Goal: Task Accomplishment & Management: Manage account settings

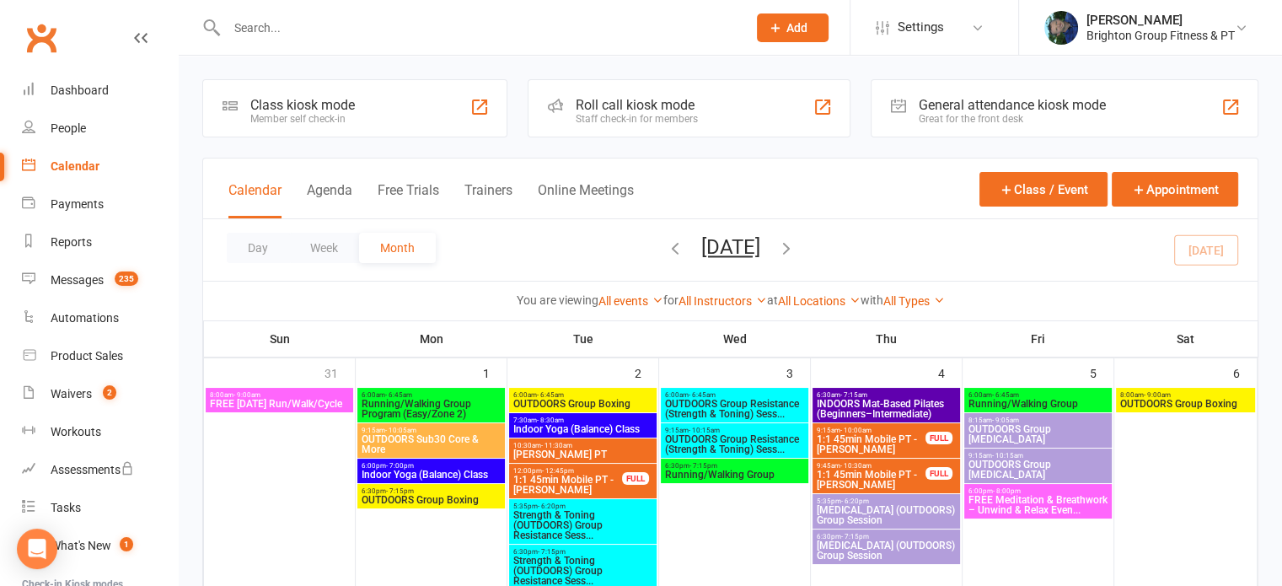
click at [269, 26] on input "text" at bounding box center [478, 28] width 513 height 24
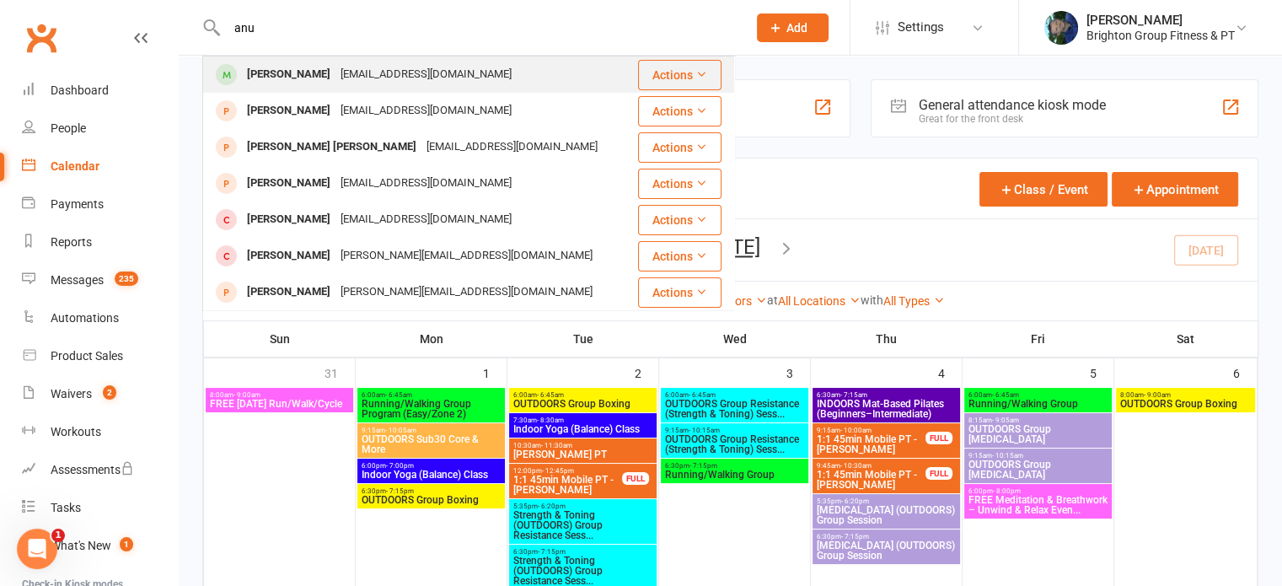
type input "anu"
click at [262, 71] on div "[PERSON_NAME]" at bounding box center [289, 74] width 94 height 24
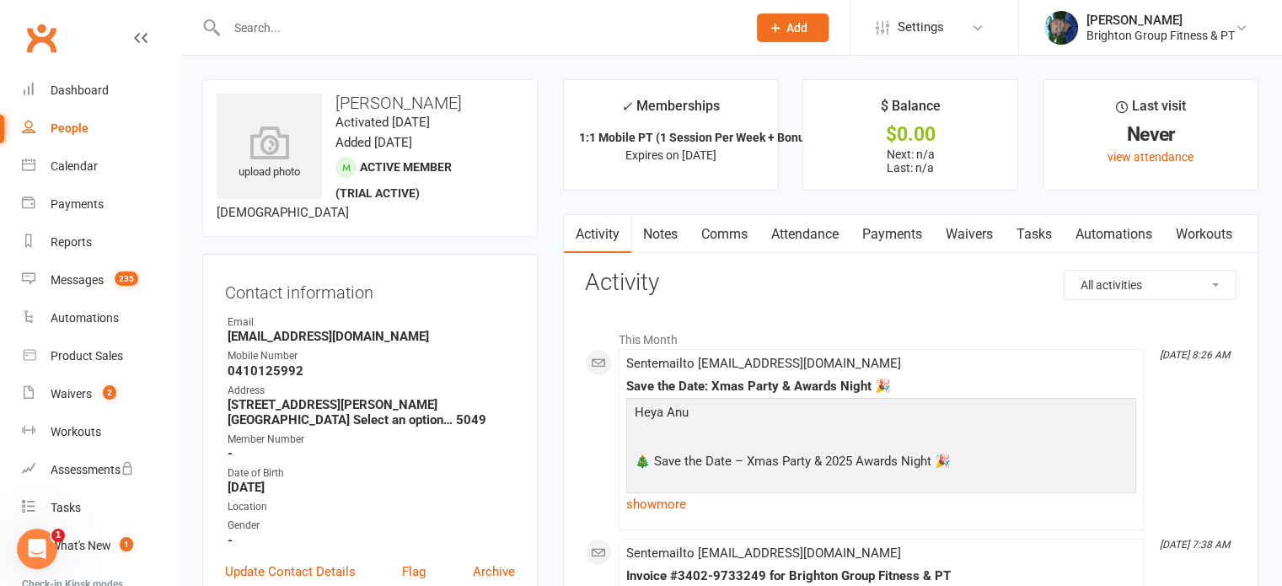
click at [887, 235] on link "Payments" at bounding box center [892, 234] width 83 height 39
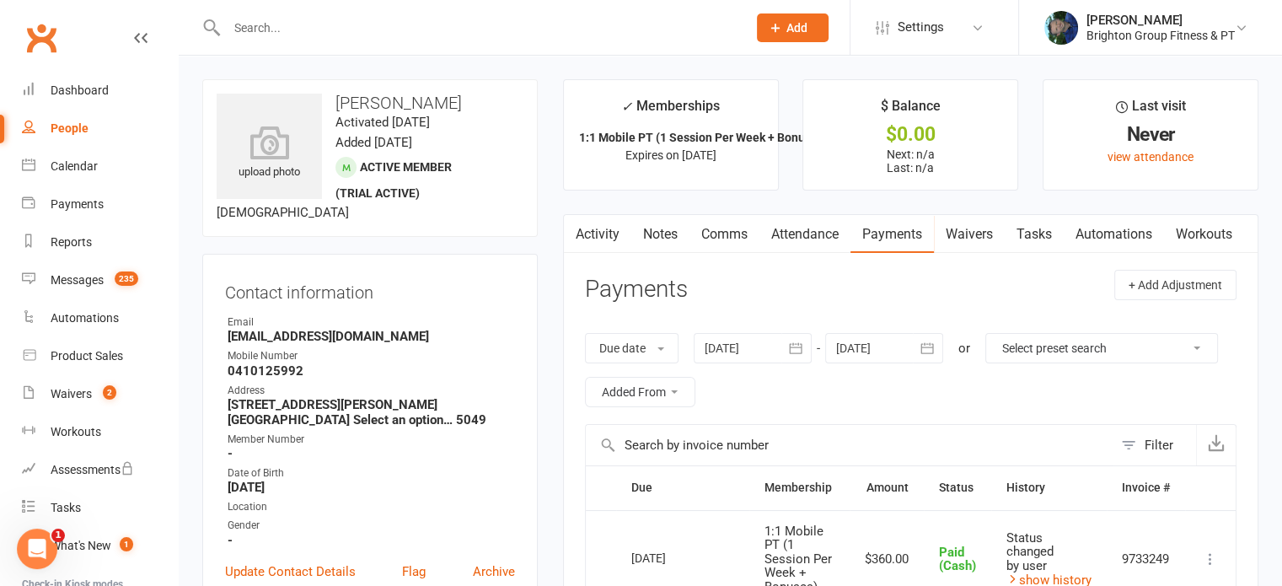
click at [600, 236] on link "Activity" at bounding box center [597, 234] width 67 height 39
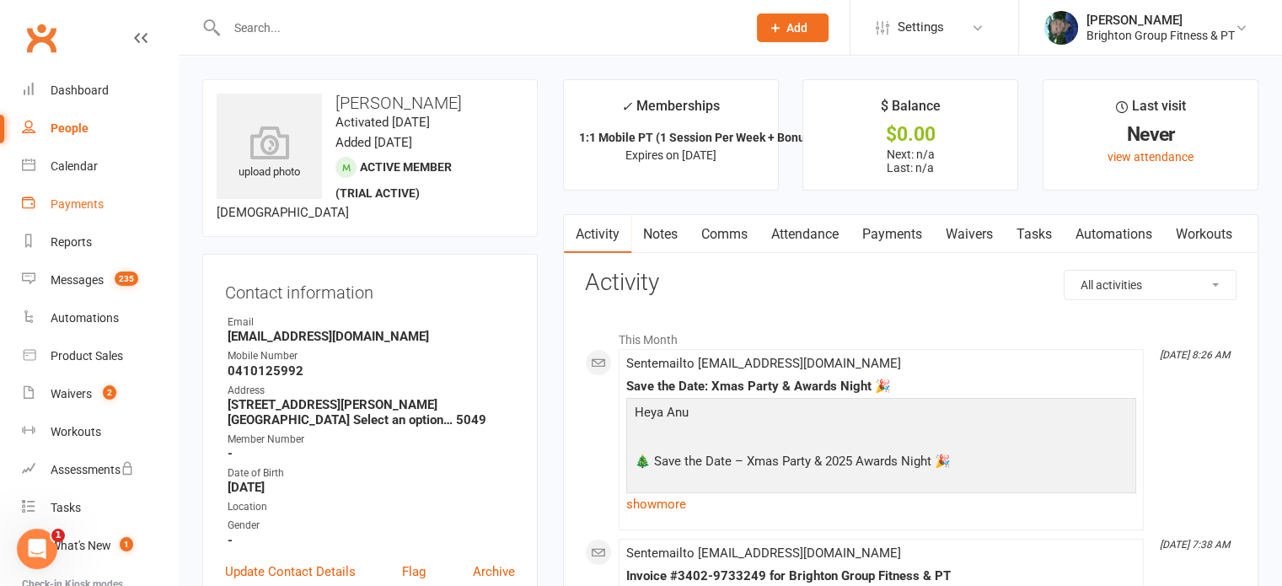
click at [78, 203] on div "Payments" at bounding box center [77, 203] width 53 height 13
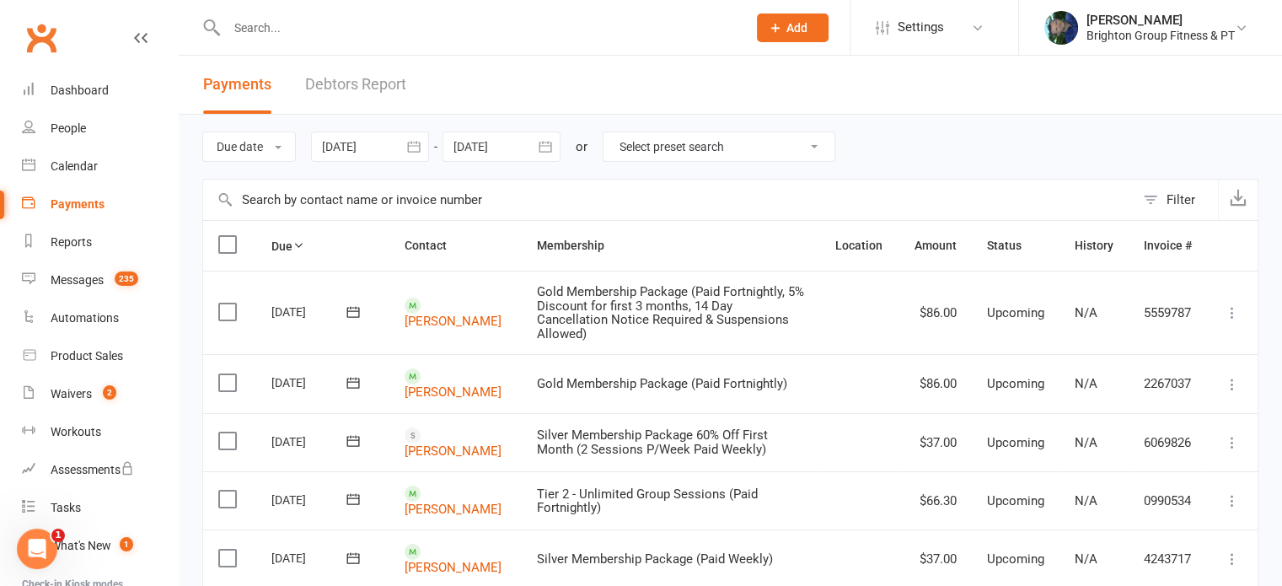
click at [373, 154] on div at bounding box center [370, 147] width 118 height 30
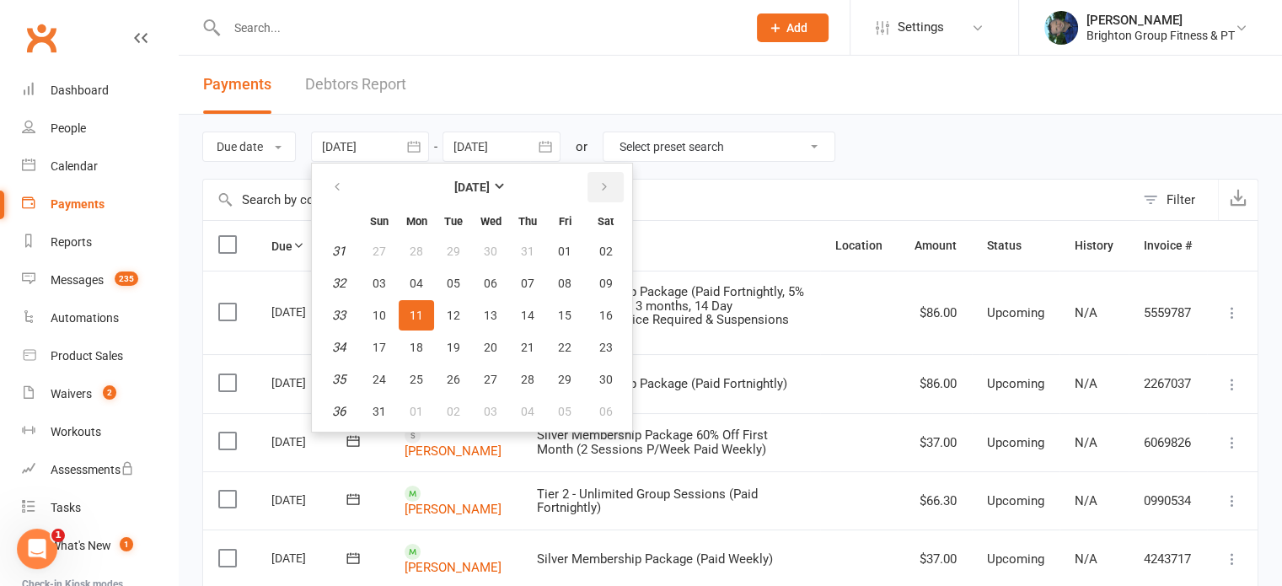
click at [604, 188] on icon "button" at bounding box center [605, 186] width 12 height 13
click at [416, 313] on span "15" at bounding box center [416, 315] width 13 height 13
type input "[DATE]"
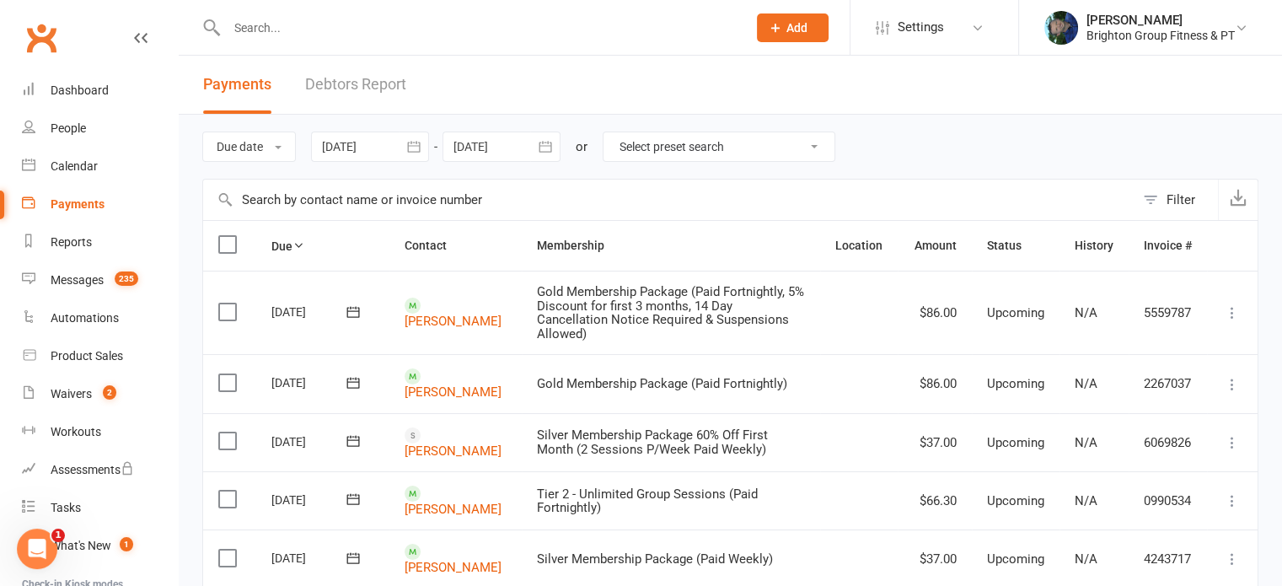
click at [491, 148] on div at bounding box center [502, 147] width 118 height 30
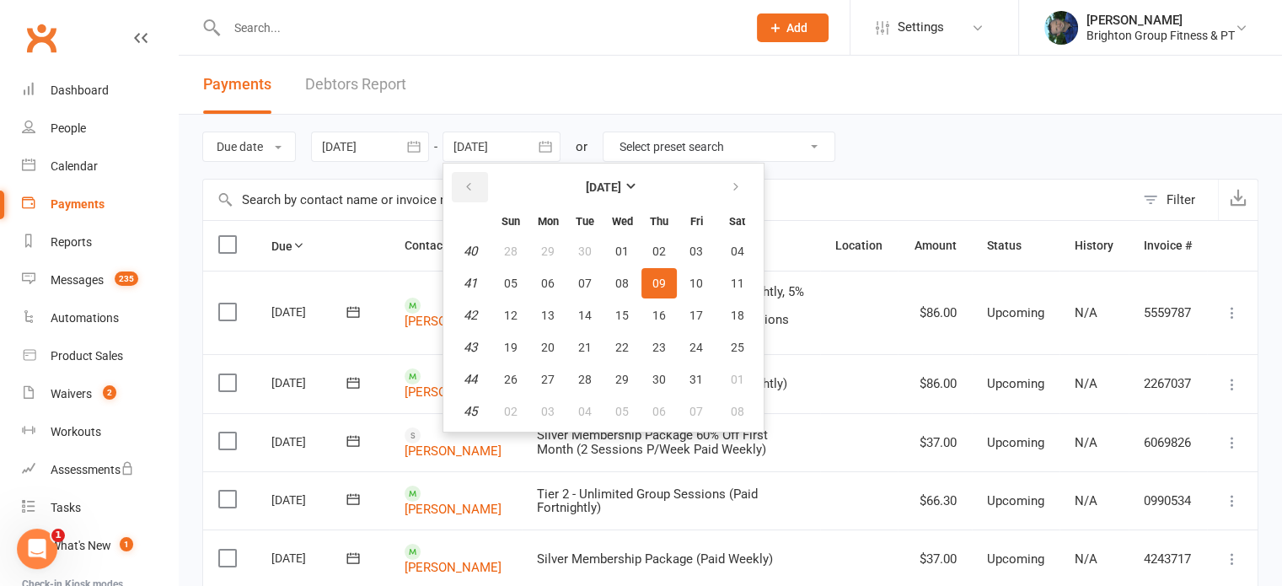
click at [467, 186] on icon "button" at bounding box center [469, 186] width 12 height 13
click at [550, 309] on span "15" at bounding box center [547, 315] width 13 height 13
type input "[DATE]"
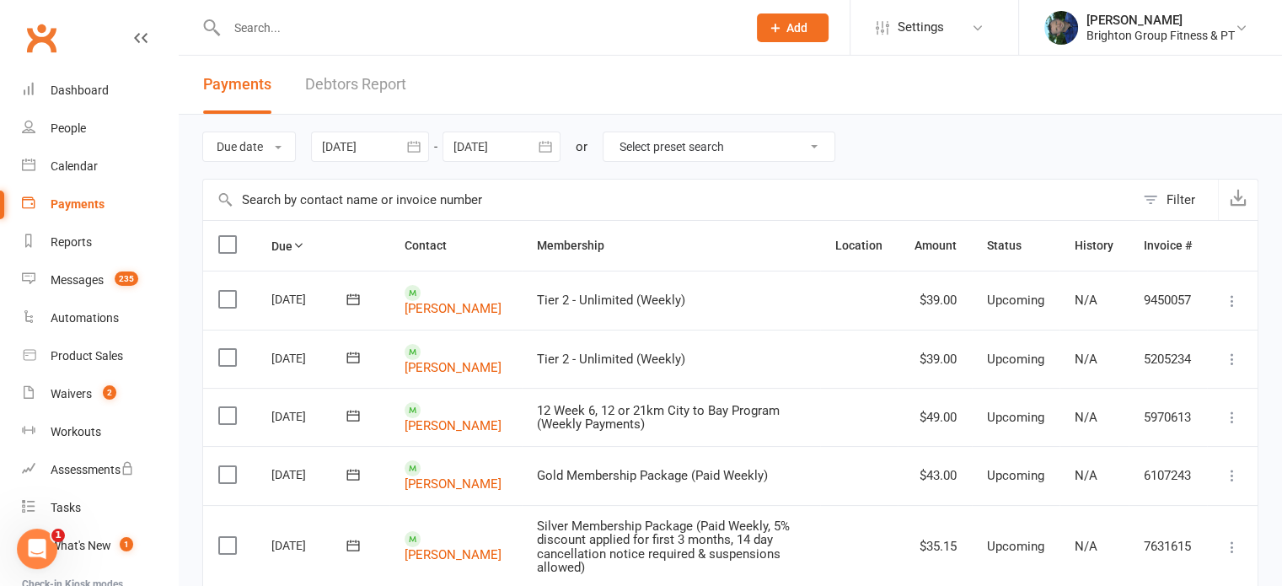
click at [363, 146] on div at bounding box center [370, 147] width 118 height 30
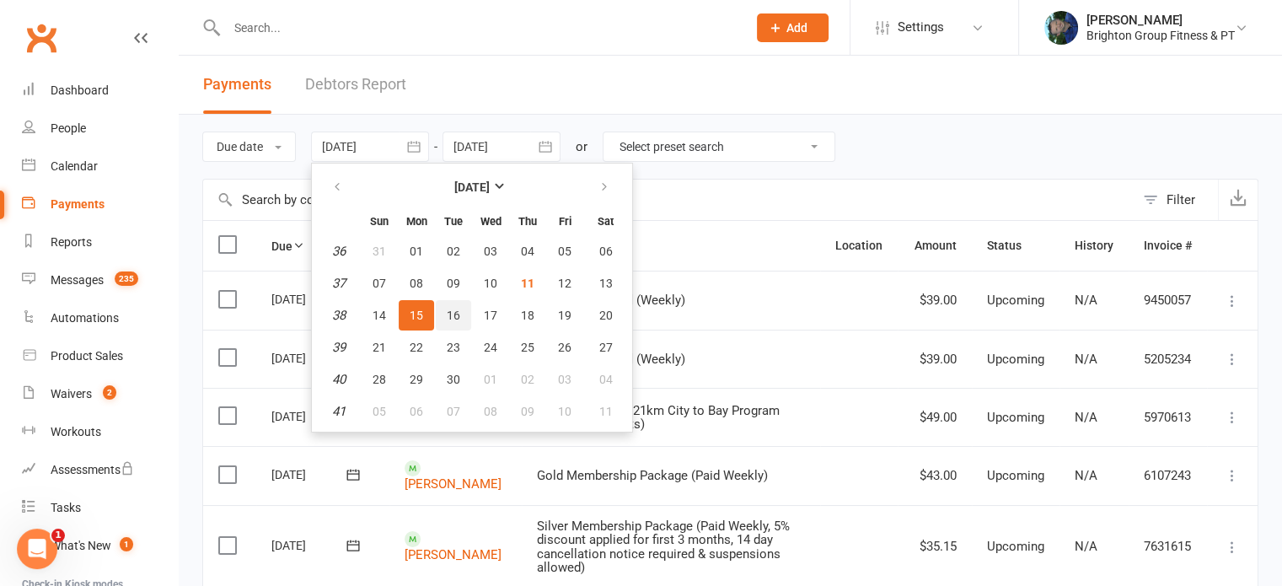
click at [460, 309] on span "16" at bounding box center [453, 315] width 13 height 13
type input "[DATE]"
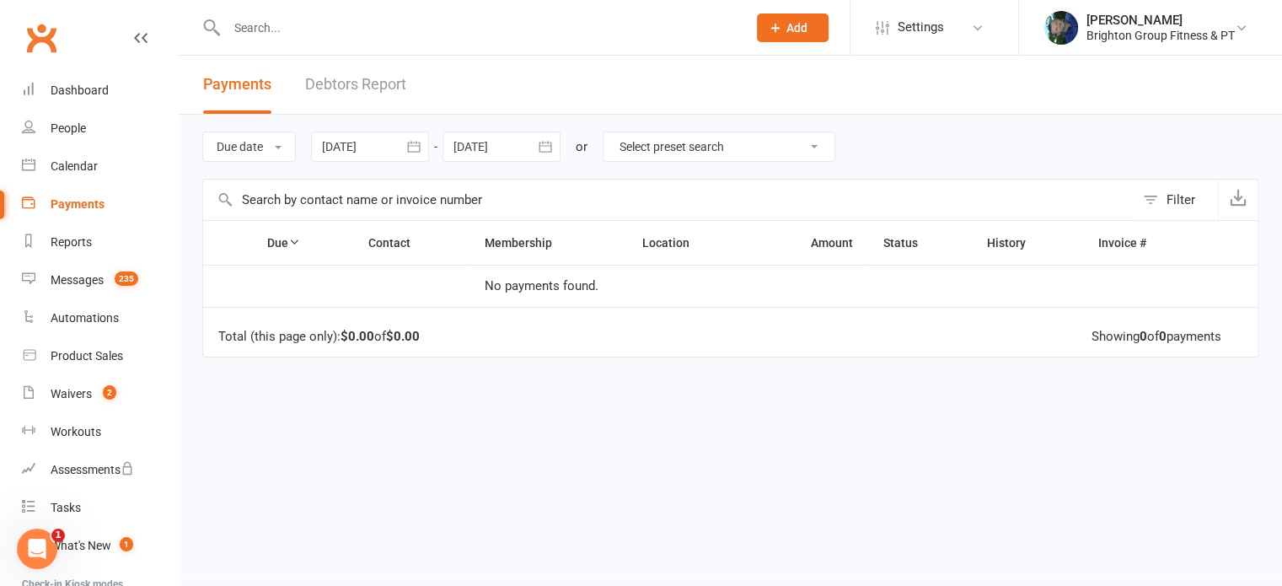
click at [499, 144] on div at bounding box center [502, 147] width 118 height 30
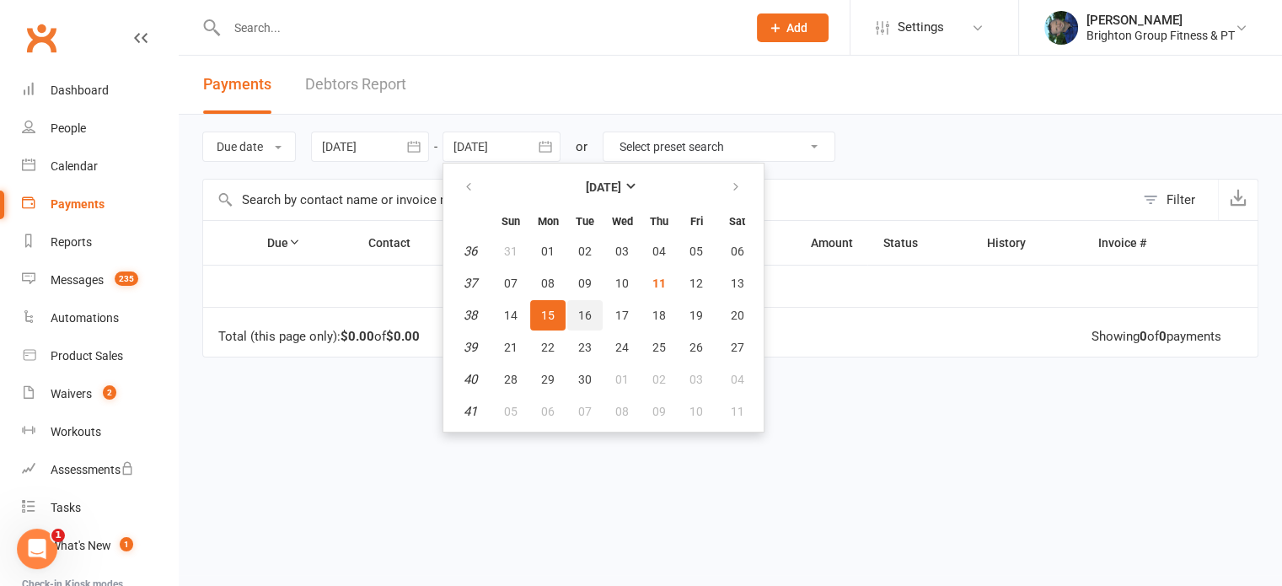
click at [586, 314] on span "16" at bounding box center [584, 315] width 13 height 13
type input "[DATE]"
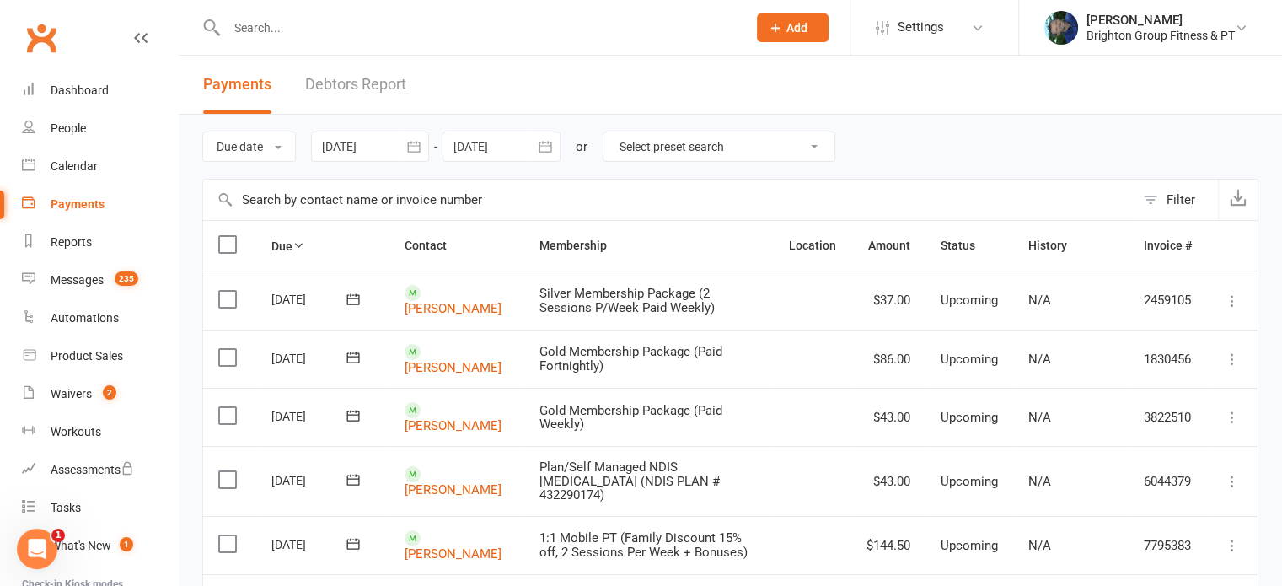
click at [352, 137] on div at bounding box center [370, 147] width 118 height 30
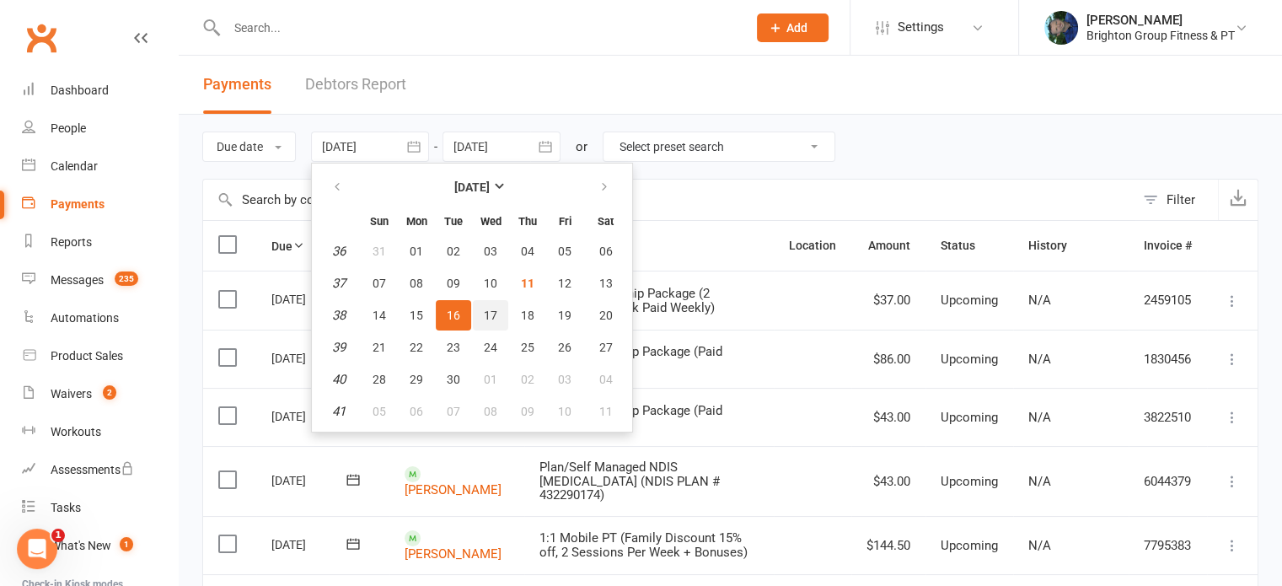
click at [492, 309] on span "17" at bounding box center [490, 315] width 13 height 13
type input "[DATE]"
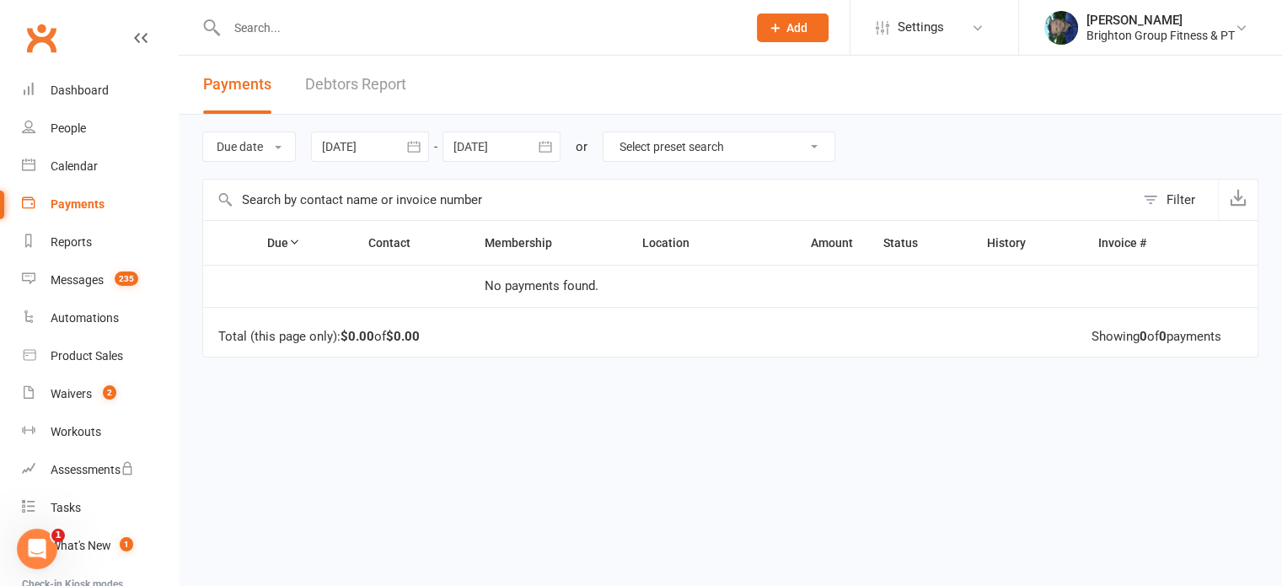
click at [472, 145] on div at bounding box center [502, 147] width 118 height 30
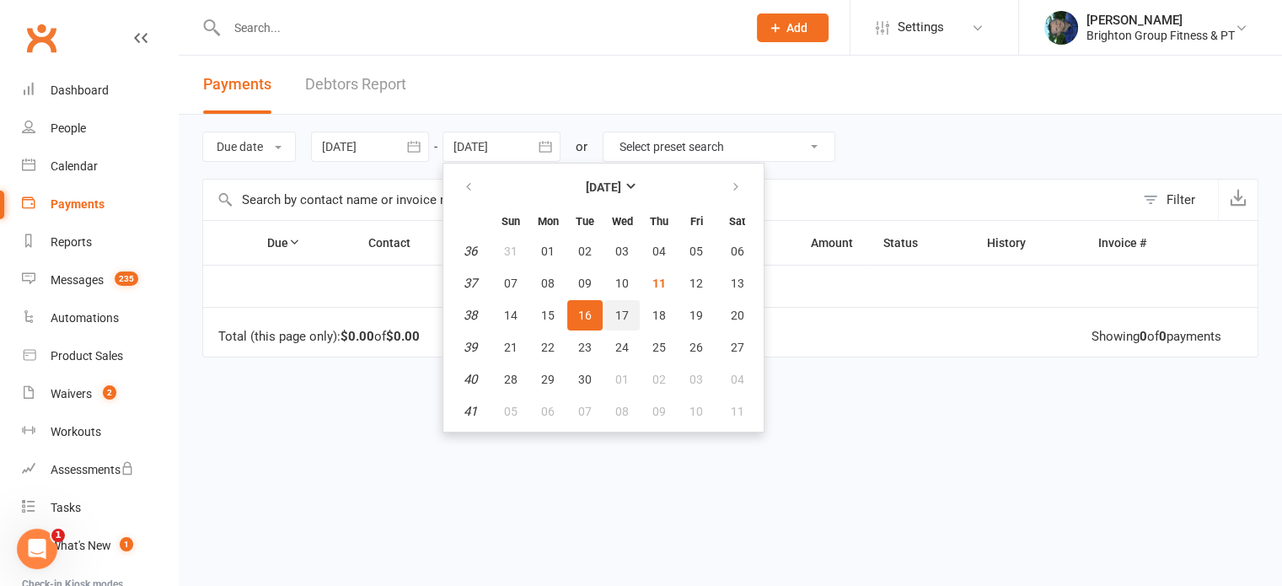
click at [624, 309] on span "17" at bounding box center [621, 315] width 13 height 13
type input "[DATE]"
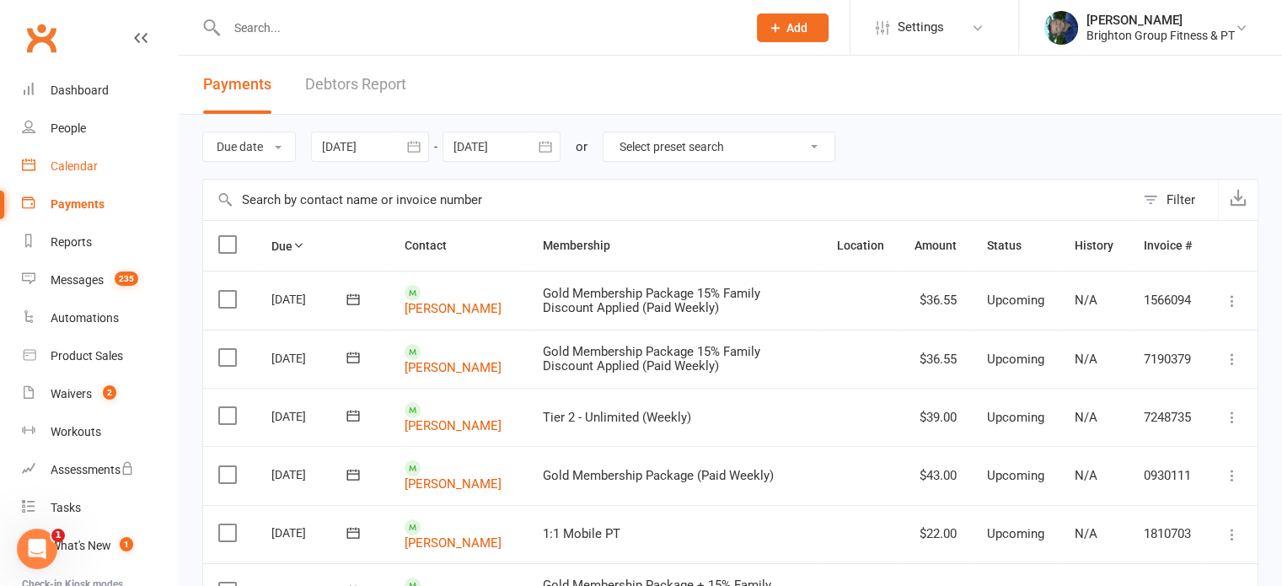
click at [81, 165] on div "Calendar" at bounding box center [74, 165] width 47 height 13
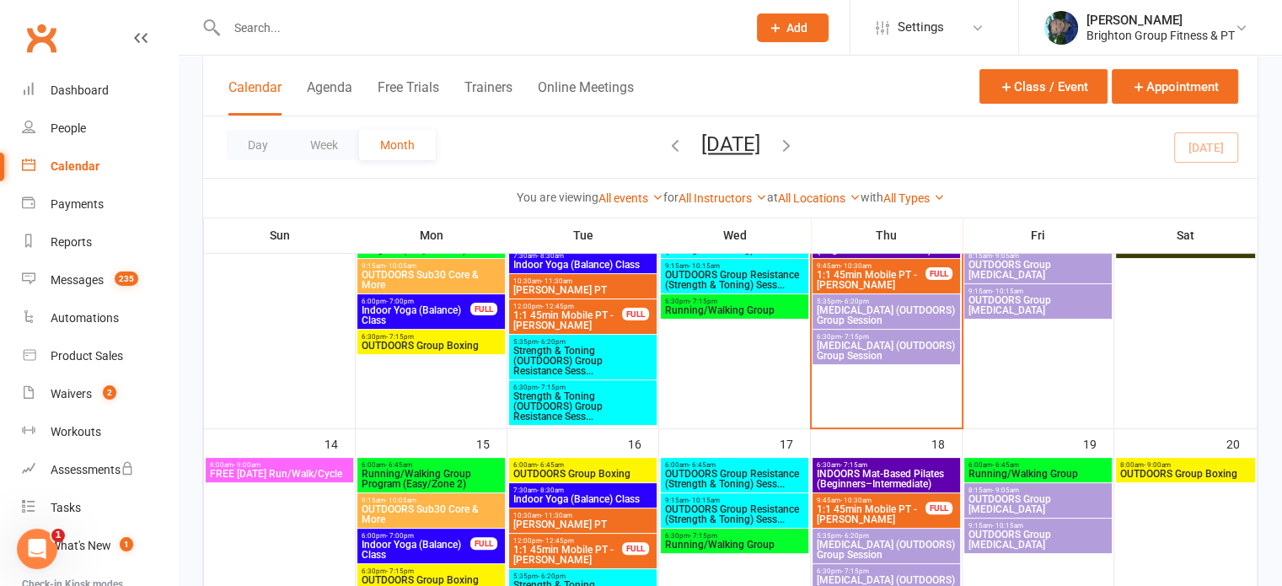
scroll to position [398, 0]
click at [567, 350] on span "Strength & Toning (OUTDOORS) Group Resistance Sess..." at bounding box center [583, 361] width 141 height 30
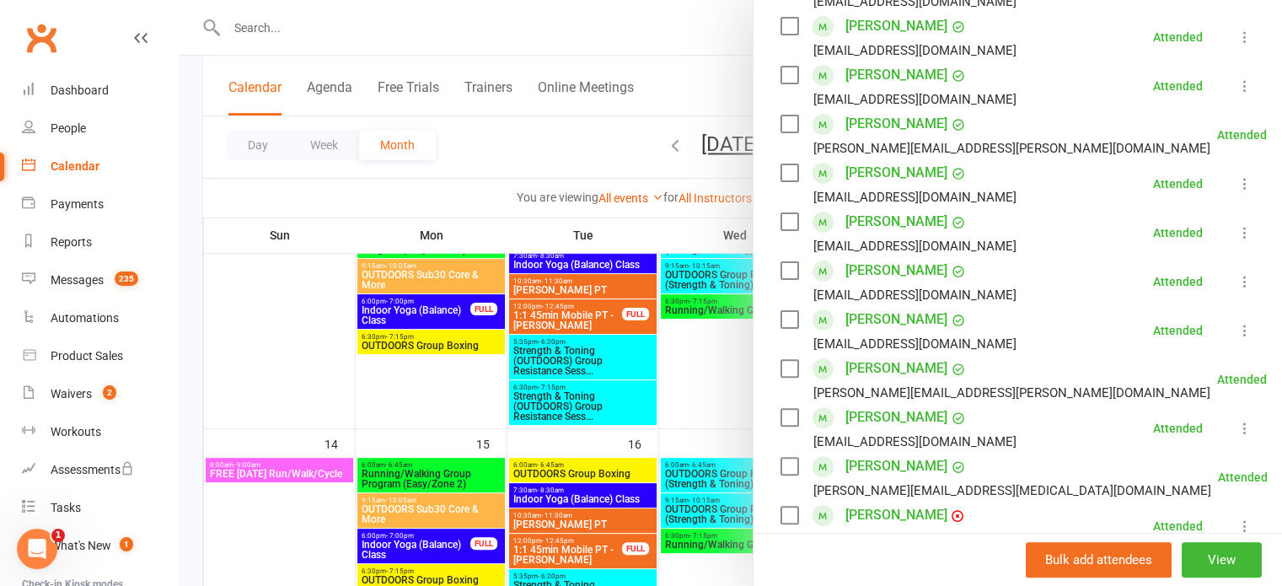
scroll to position [545, 0]
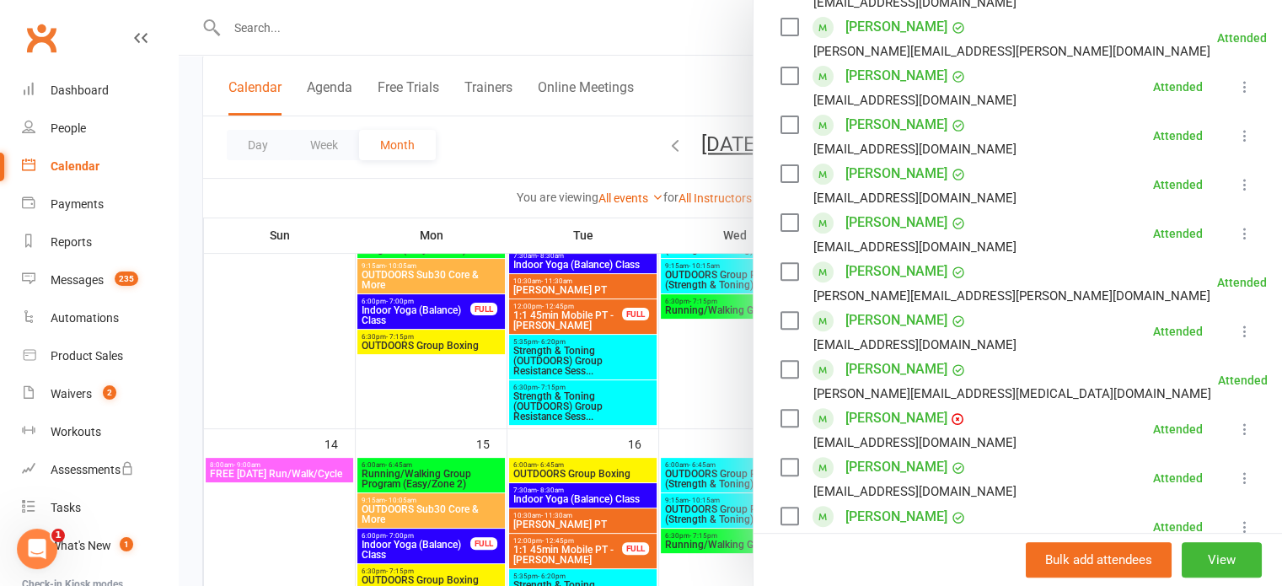
click at [474, 388] on div at bounding box center [731, 293] width 1104 height 586
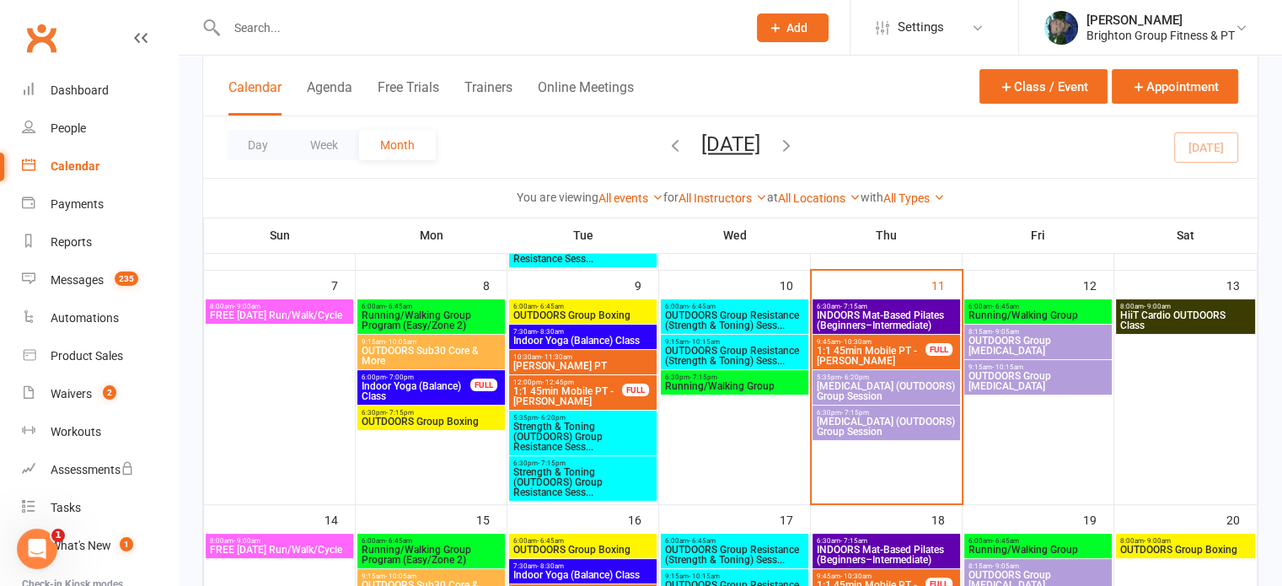
scroll to position [320, 0]
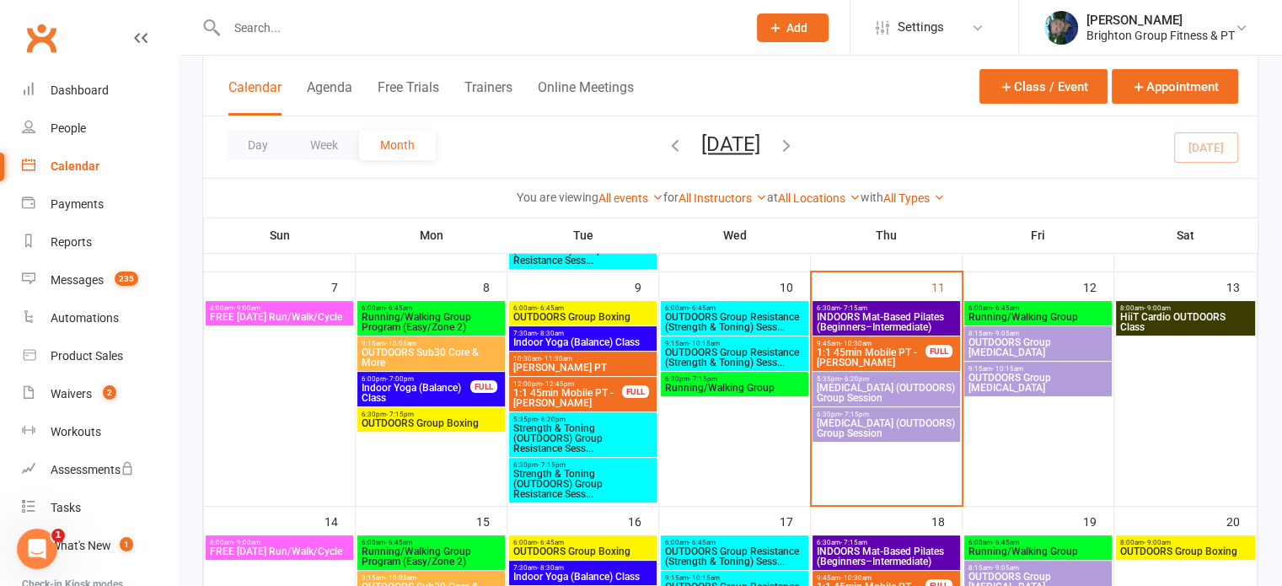
click at [904, 312] on span "INDOORS Mat-Based Pilates (Beginners–Intermediate)" at bounding box center [886, 322] width 141 height 20
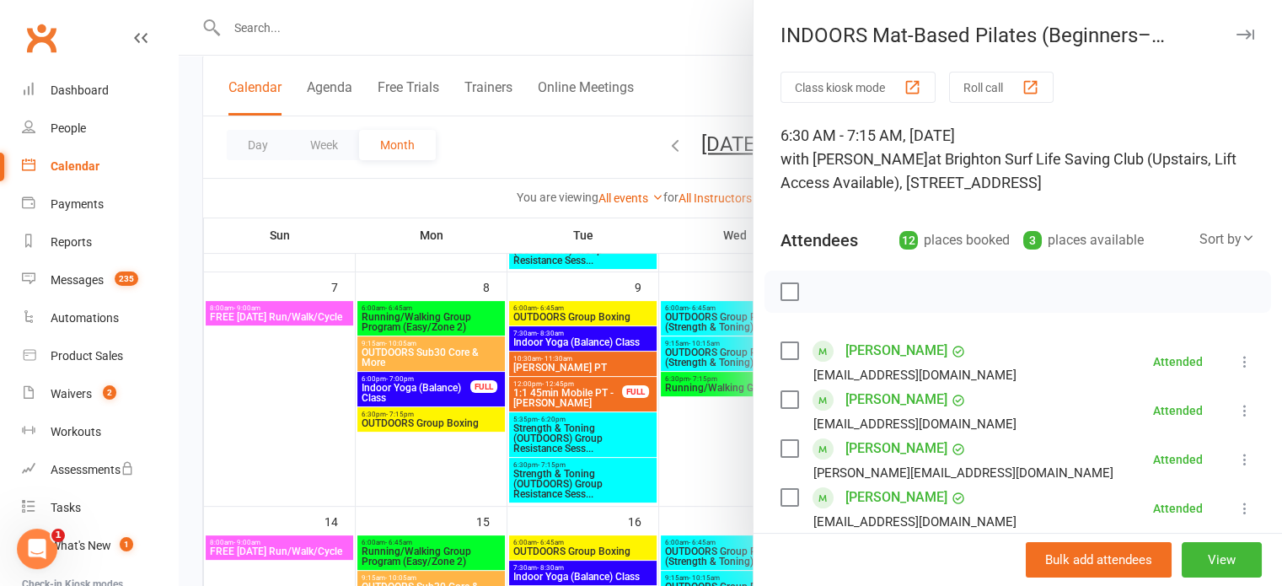
click at [698, 454] on div at bounding box center [731, 293] width 1104 height 586
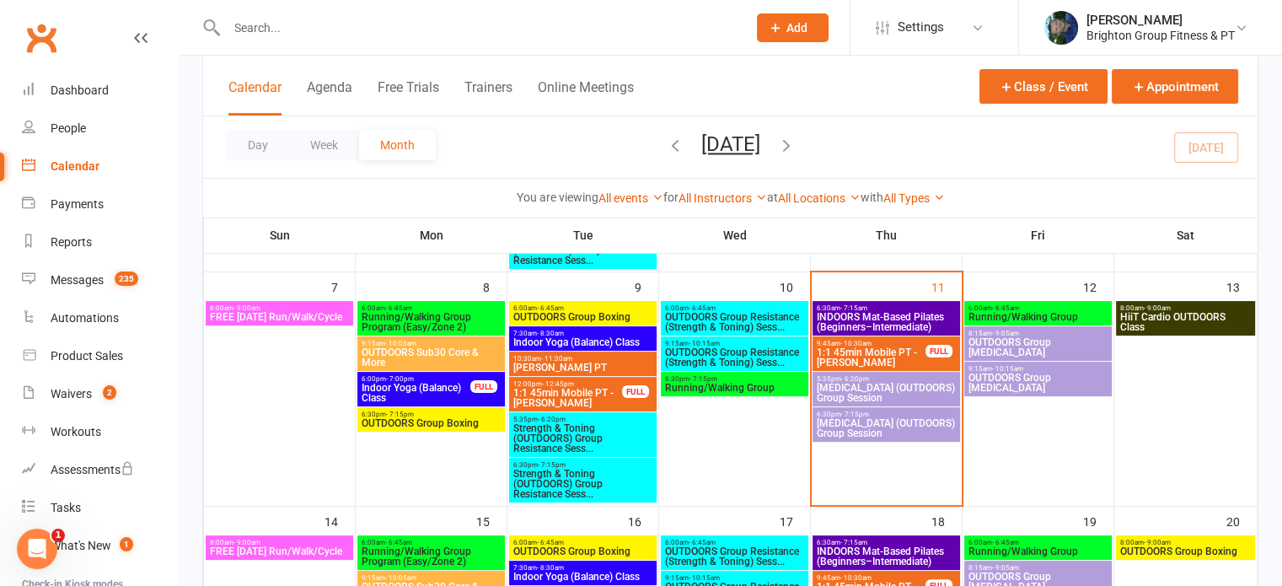
click at [1051, 313] on span "Running/Walking Group" at bounding box center [1038, 317] width 141 height 10
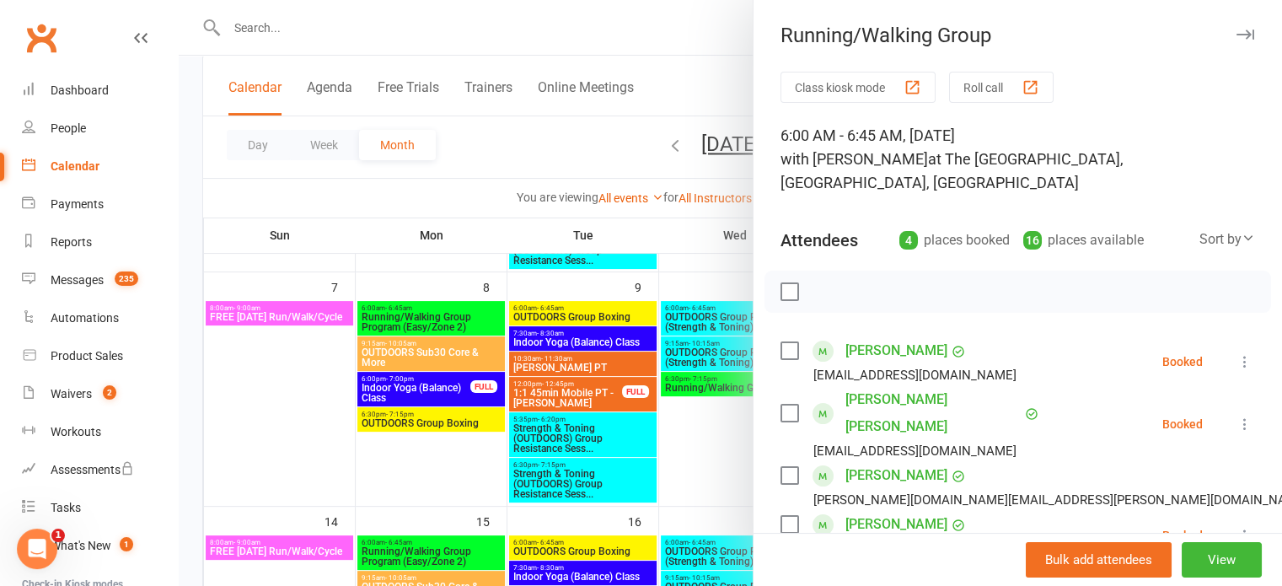
scroll to position [239, 0]
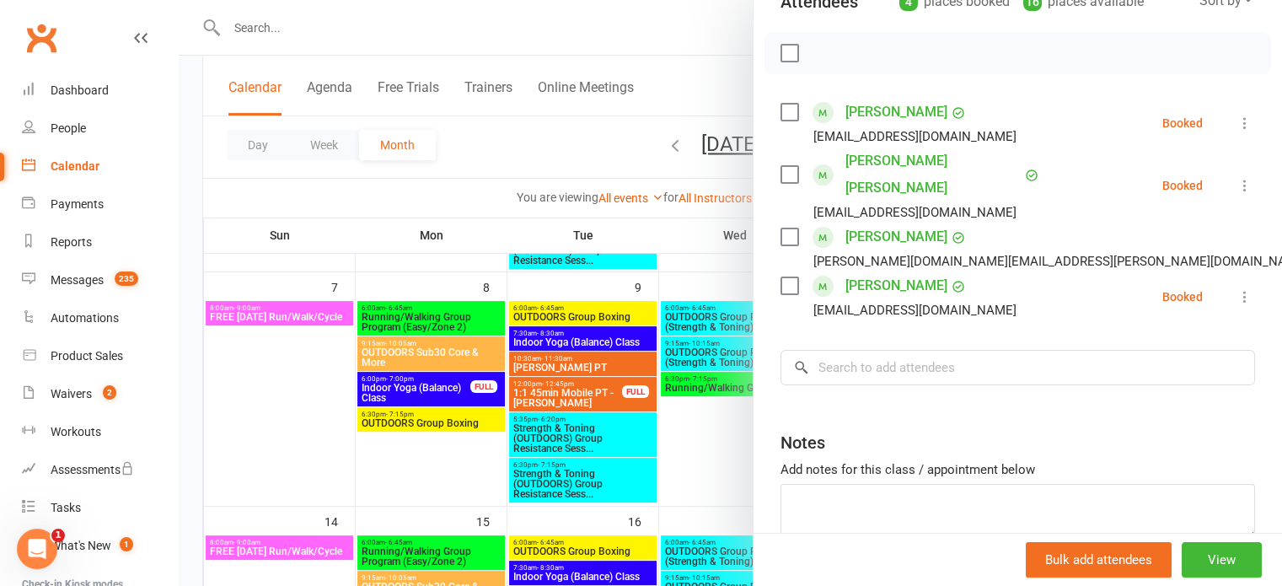
click at [666, 440] on div at bounding box center [731, 293] width 1104 height 586
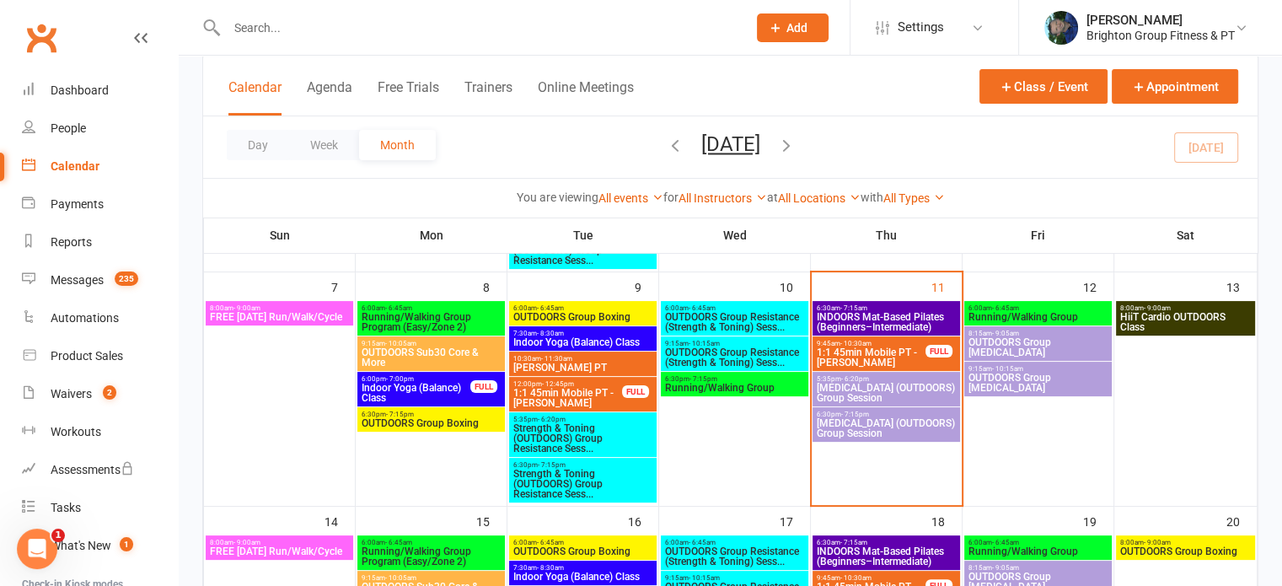
click at [1006, 341] on span "OUTDOORS Group [MEDICAL_DATA]" at bounding box center [1038, 347] width 141 height 20
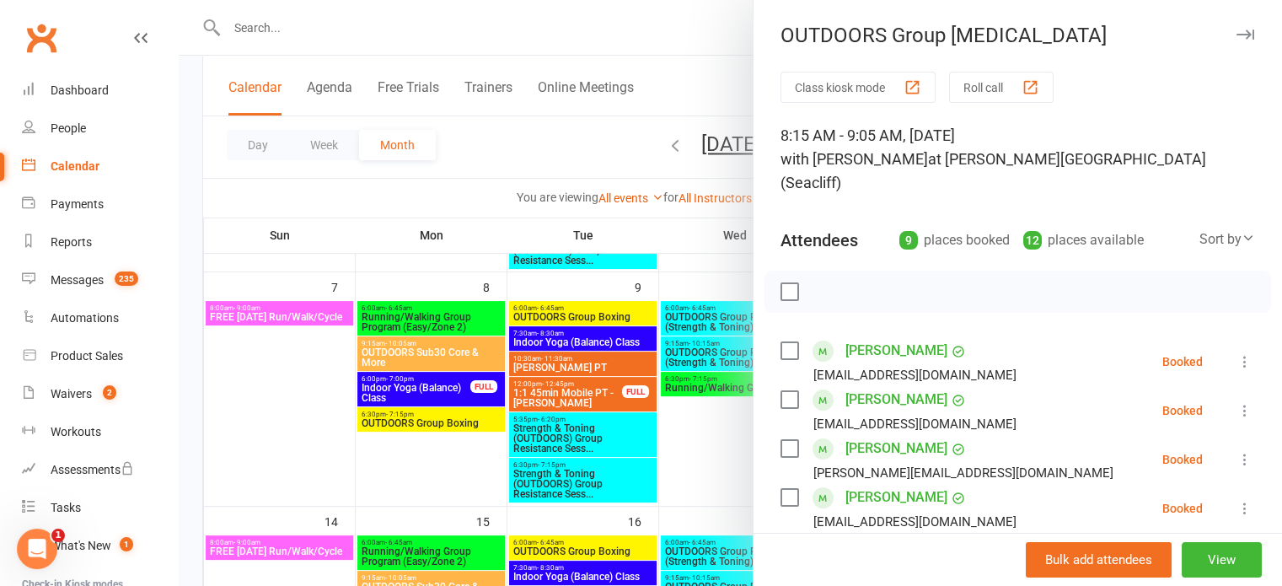
click at [693, 461] on div at bounding box center [731, 293] width 1104 height 586
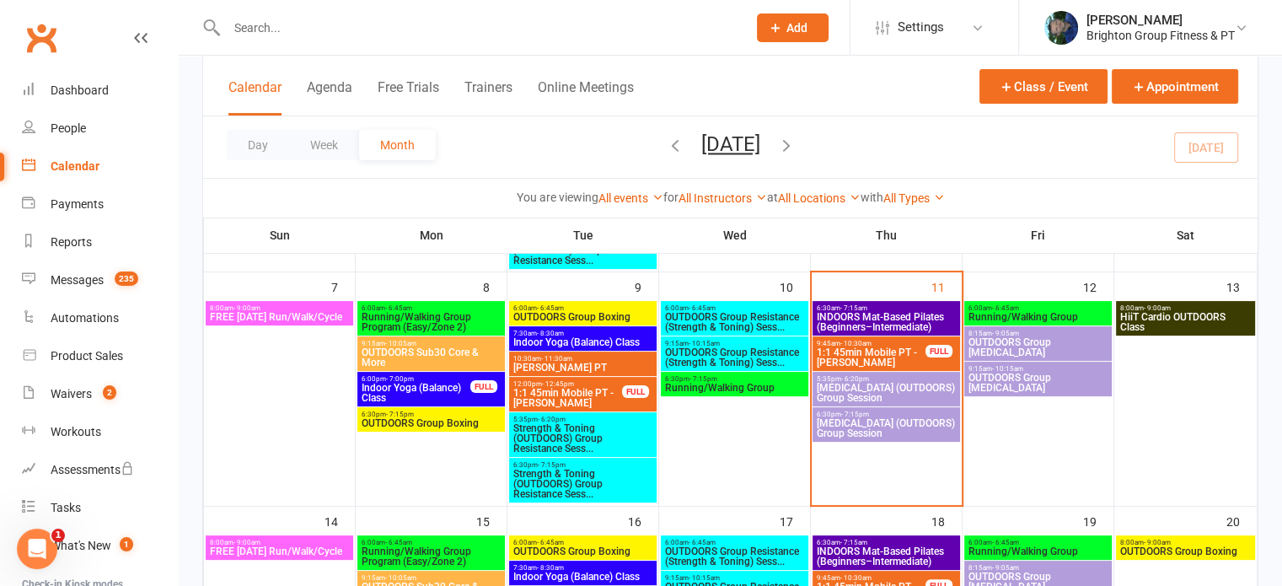
click at [1004, 378] on span "OUTDOORS Group [MEDICAL_DATA]" at bounding box center [1038, 383] width 141 height 20
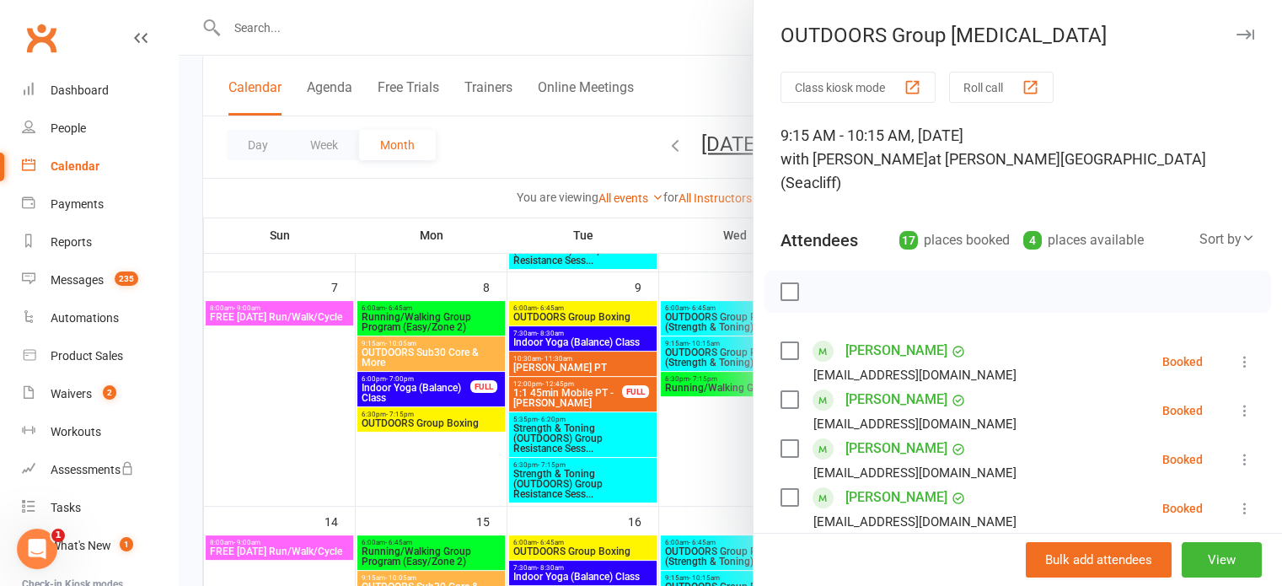
click at [691, 465] on div at bounding box center [731, 293] width 1104 height 586
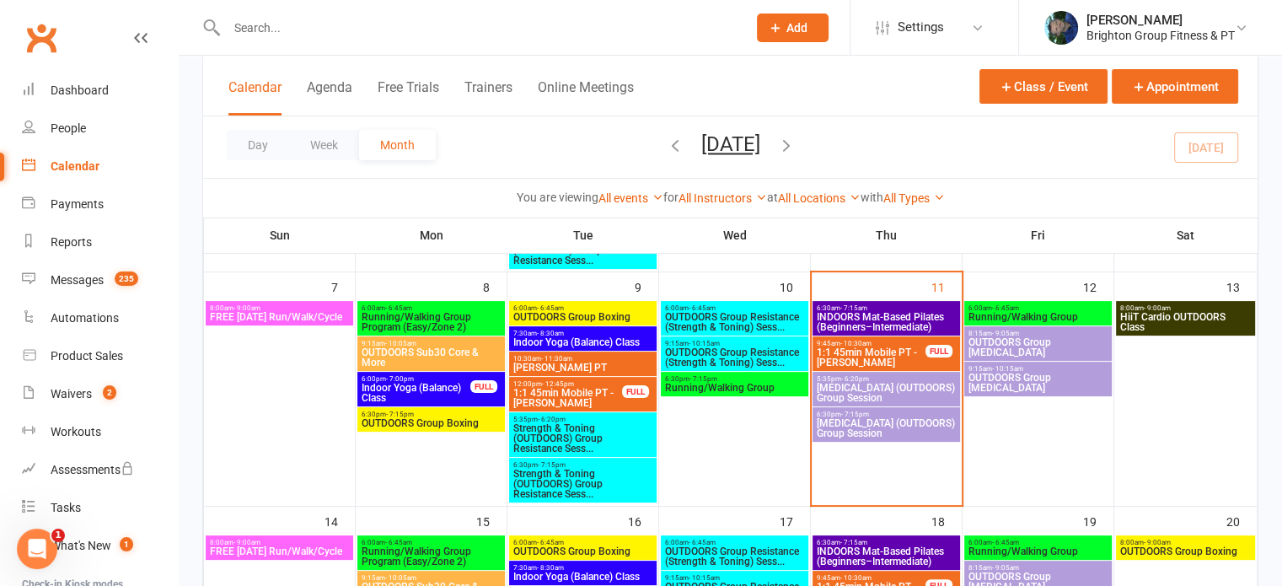
click at [1211, 326] on span "HiiT Cardio OUTDOORS Class" at bounding box center [1186, 322] width 133 height 20
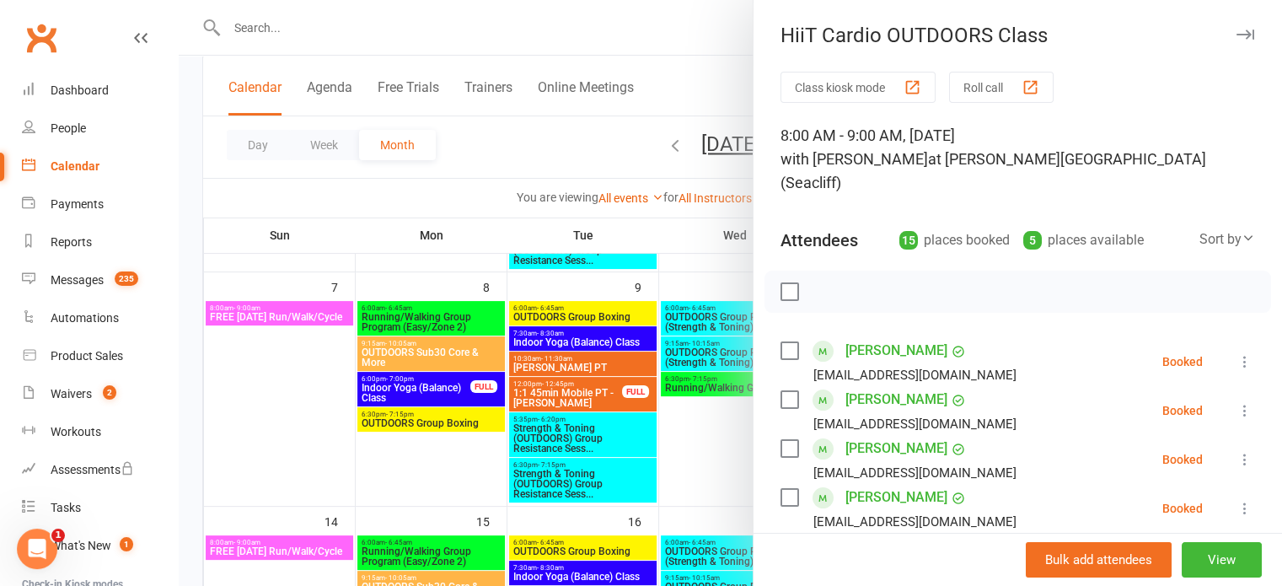
click at [612, 481] on div at bounding box center [731, 293] width 1104 height 586
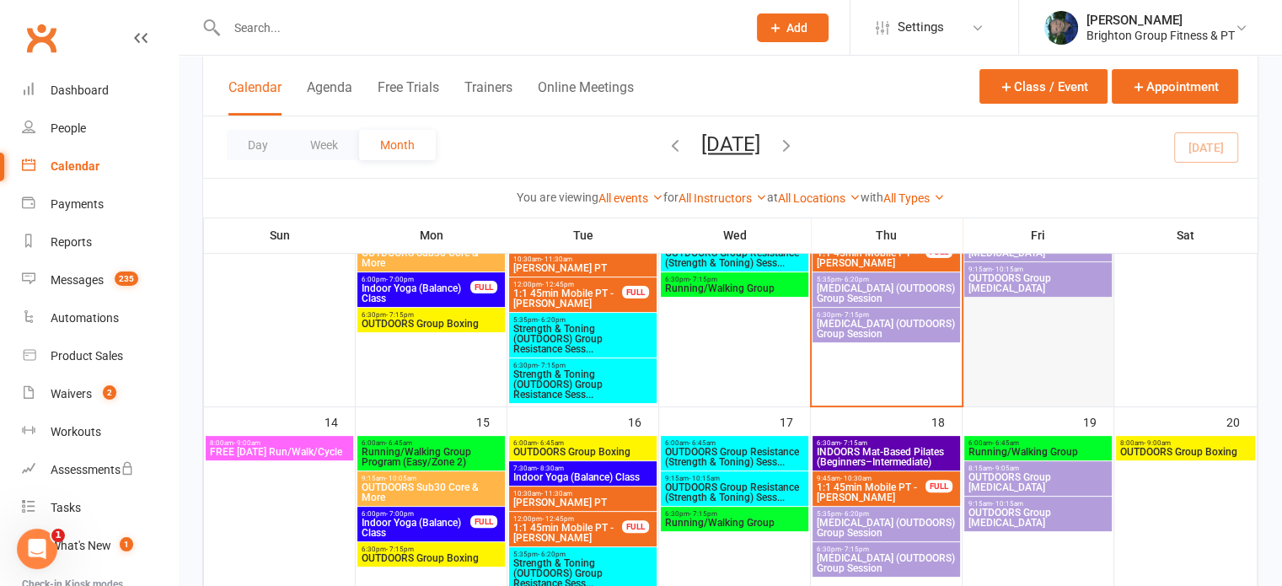
scroll to position [418, 0]
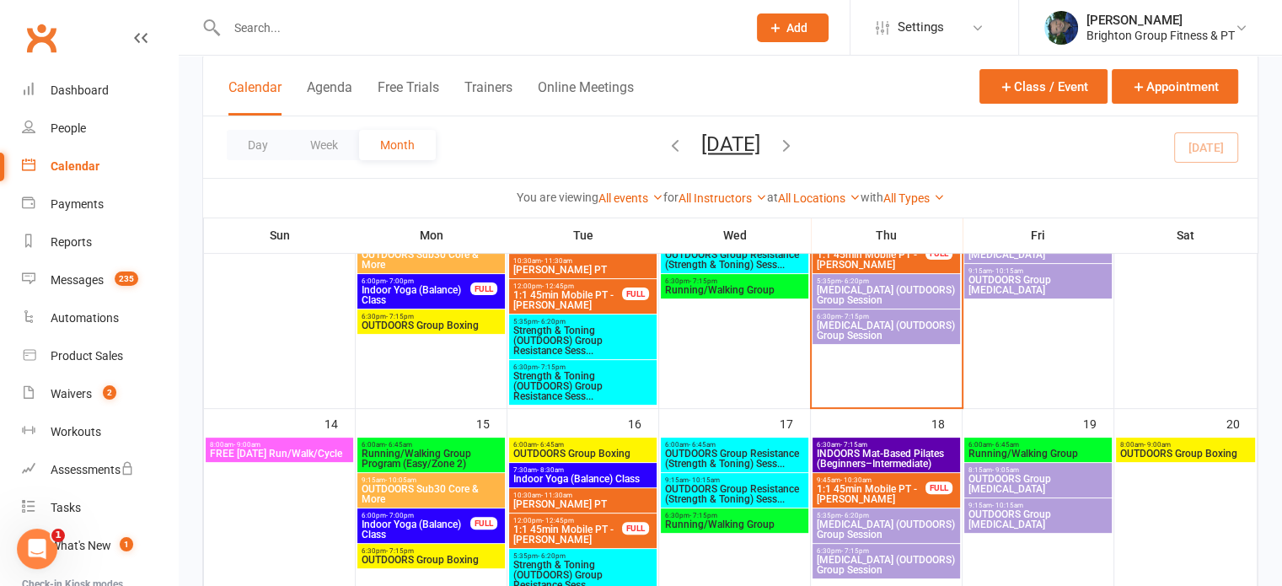
click at [889, 457] on span "INDOORS Mat-Based Pilates (Beginners–Intermediate)" at bounding box center [886, 458] width 141 height 20
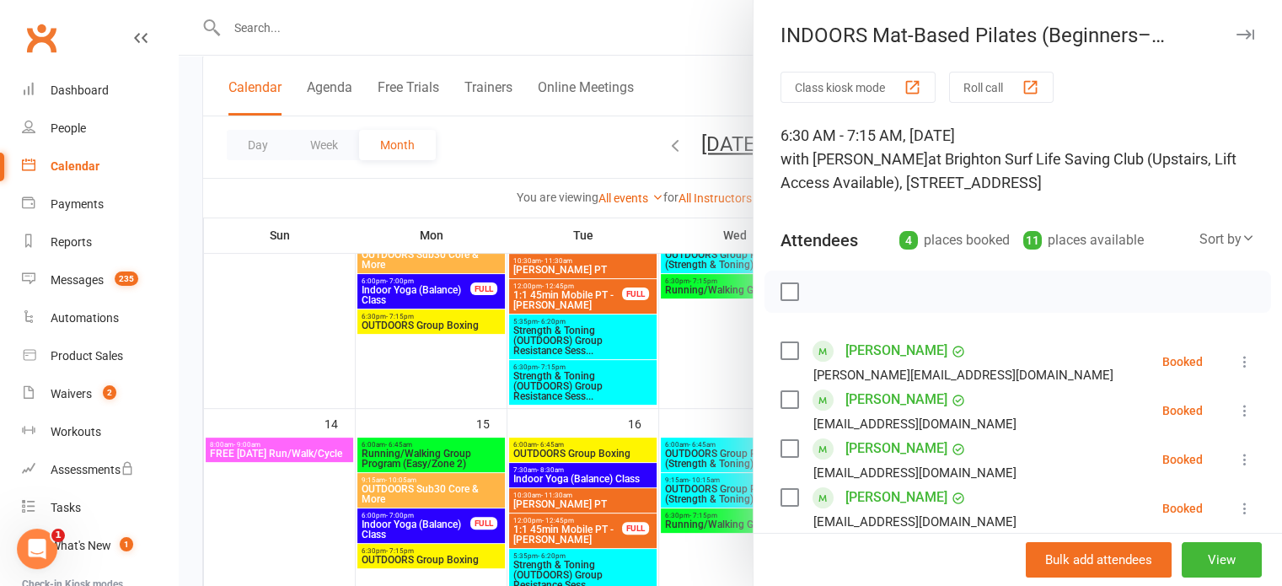
click at [695, 387] on div at bounding box center [731, 293] width 1104 height 586
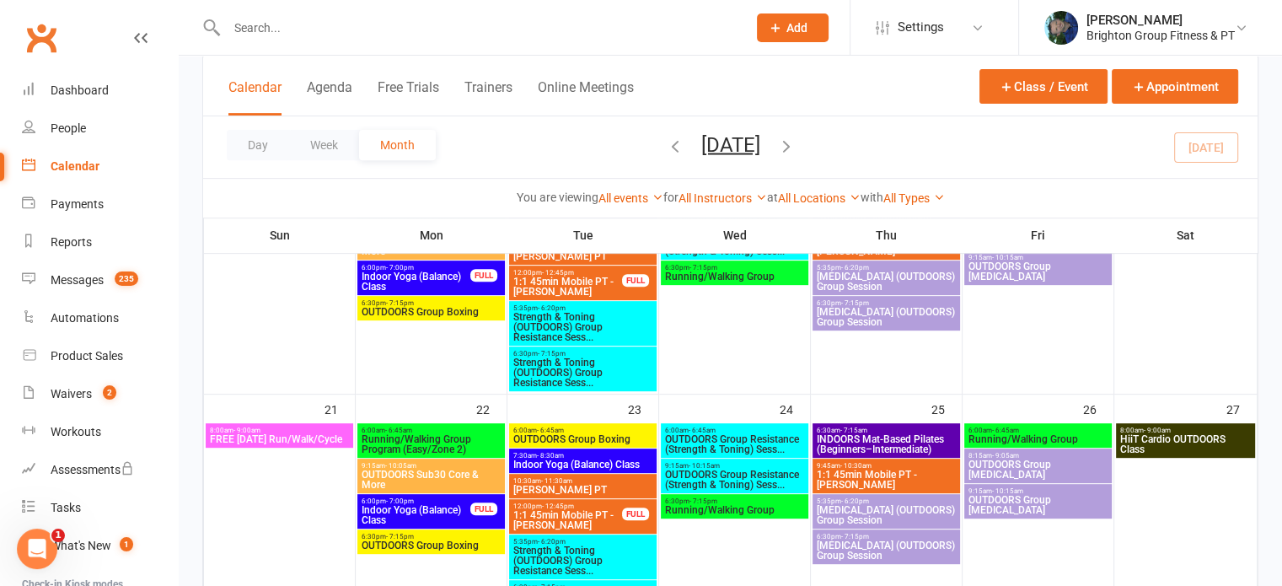
scroll to position [0, 0]
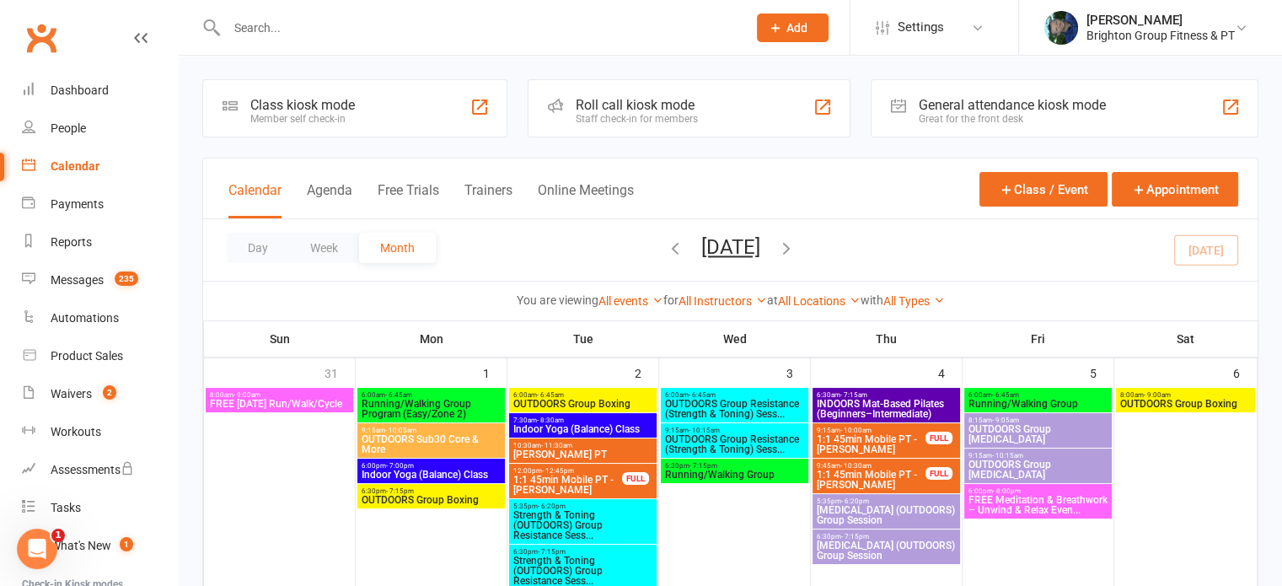
click at [265, 25] on input "text" at bounding box center [478, 28] width 513 height 24
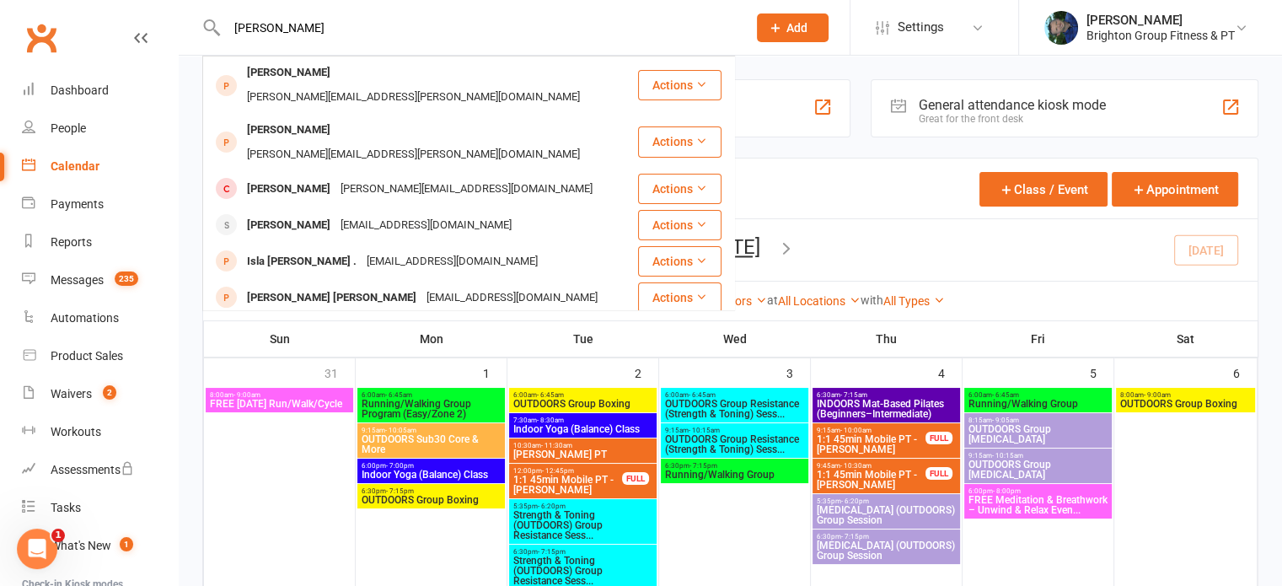
type input "[PERSON_NAME]"
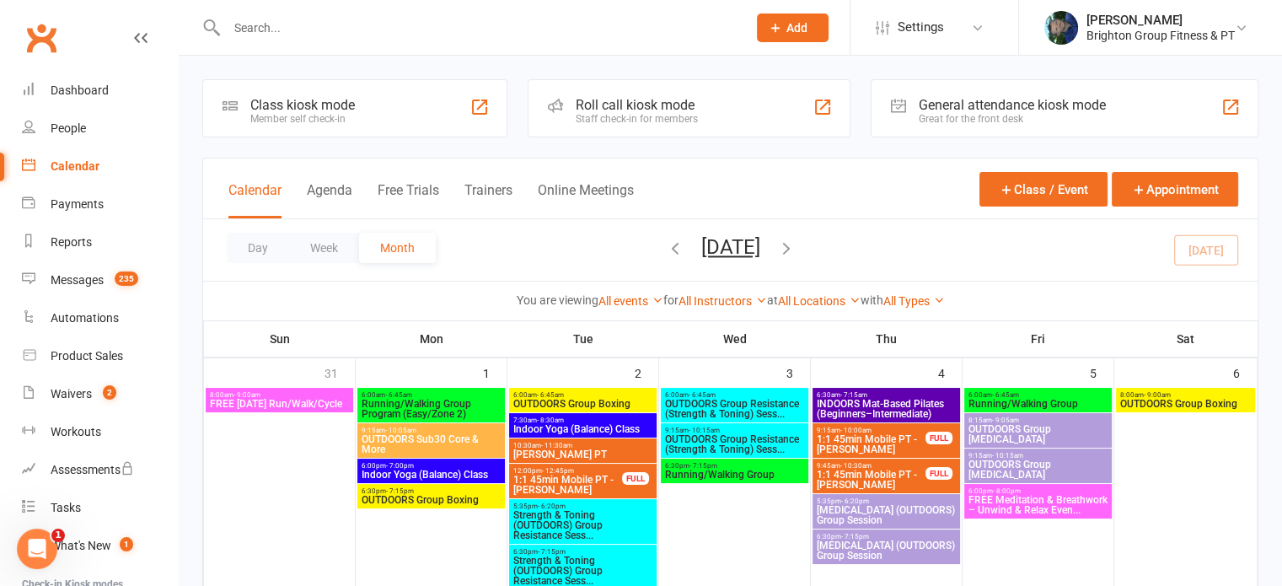
click at [790, 188] on div "Calendar Agenda Free Trials Trainers Online Meetings Class / Event Appointment" at bounding box center [730, 188] width 1055 height 61
click at [270, 30] on input "text" at bounding box center [478, 28] width 513 height 24
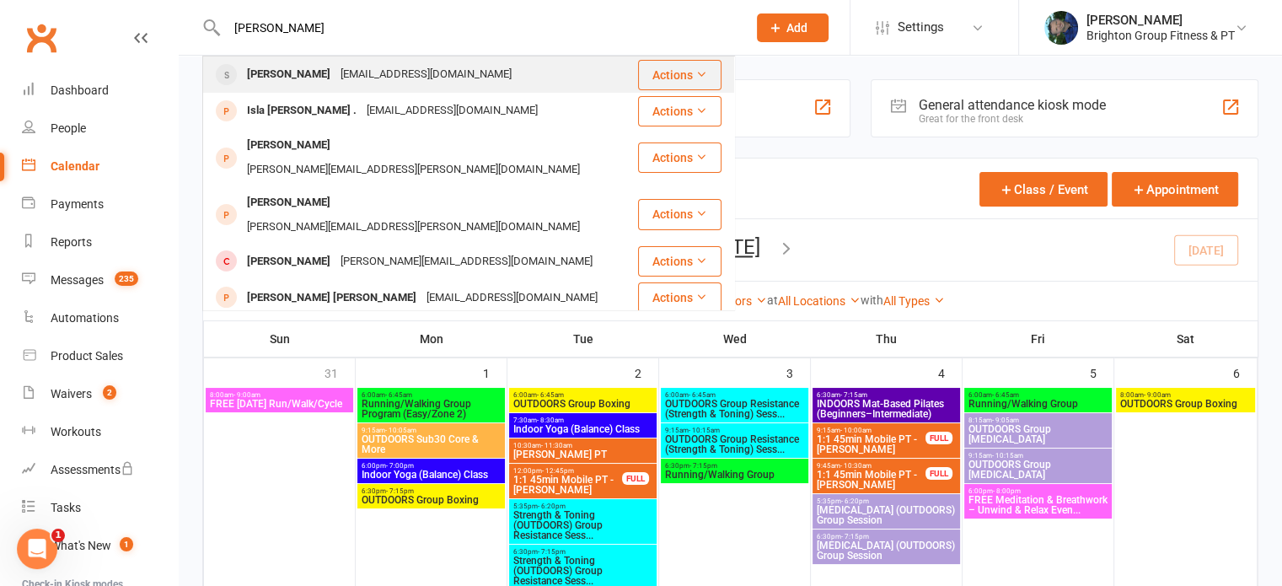
type input "[PERSON_NAME]"
click at [265, 76] on div "[PERSON_NAME]" at bounding box center [289, 74] width 94 height 24
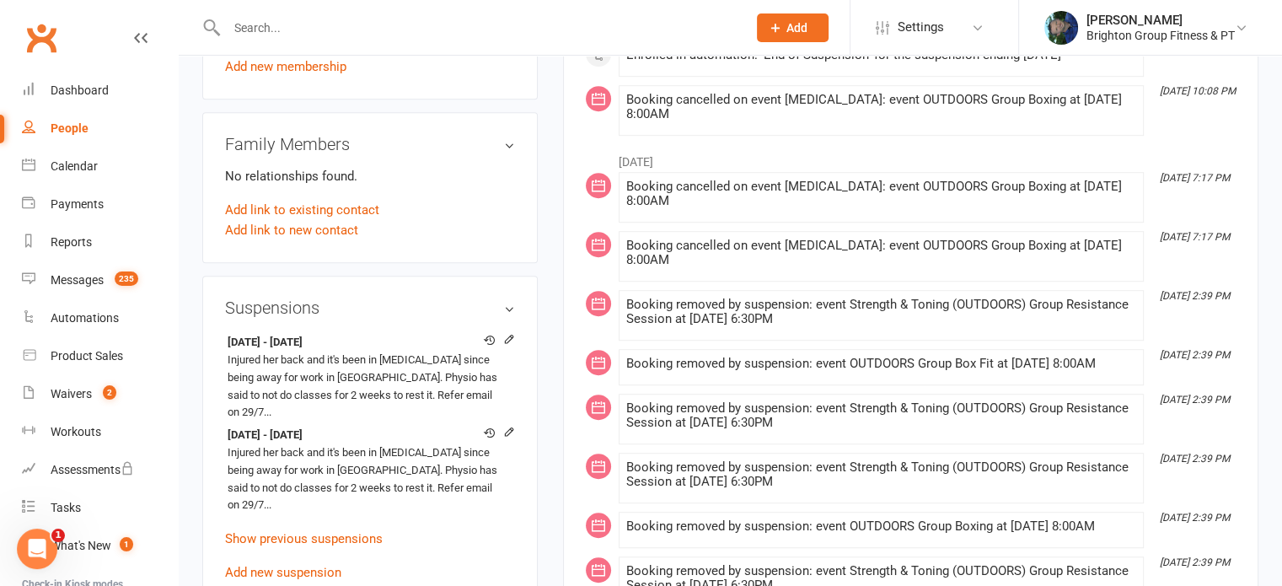
scroll to position [1021, 0]
click at [508, 427] on icon at bounding box center [509, 431] width 8 height 8
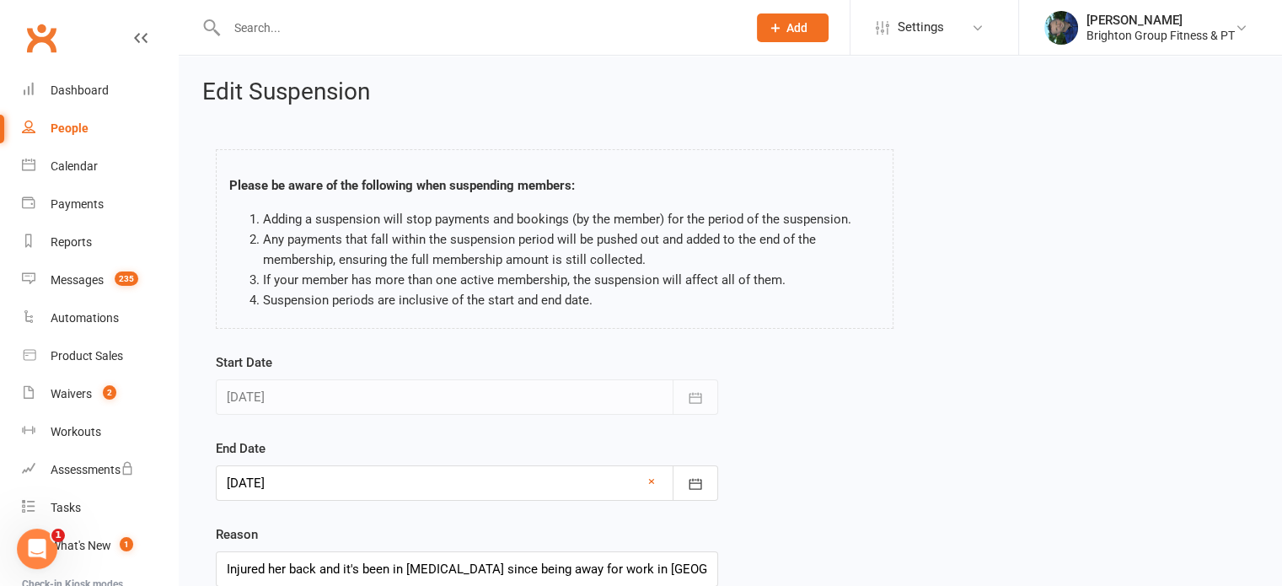
click at [253, 484] on div at bounding box center [467, 482] width 502 height 35
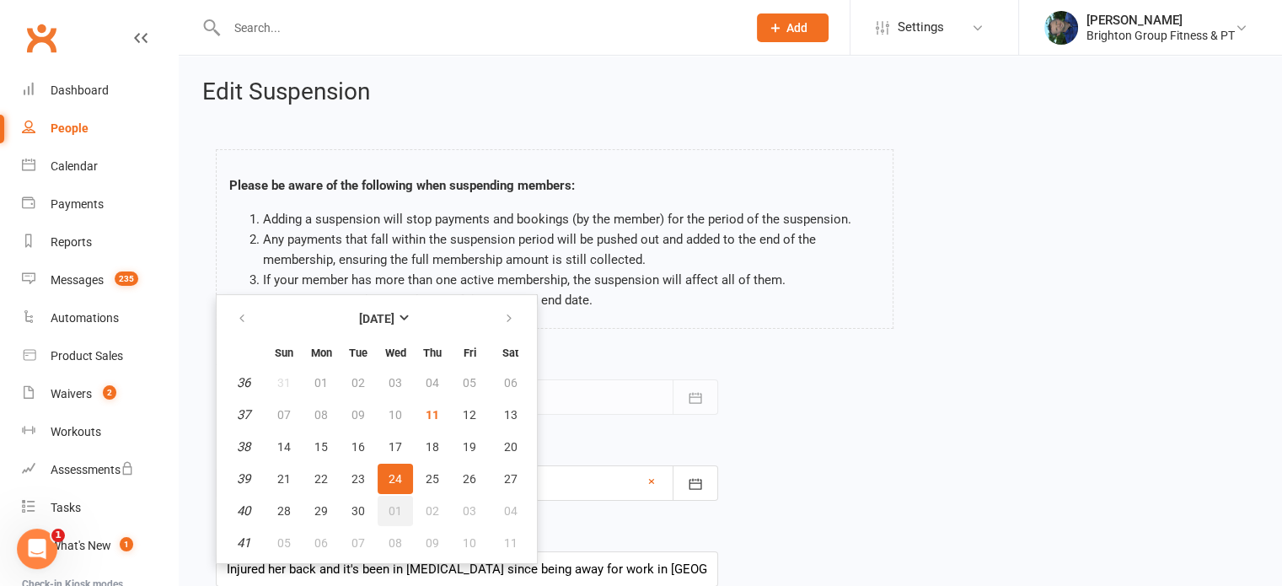
click at [397, 509] on span "01" at bounding box center [395, 510] width 13 height 13
type input "[DATE]"
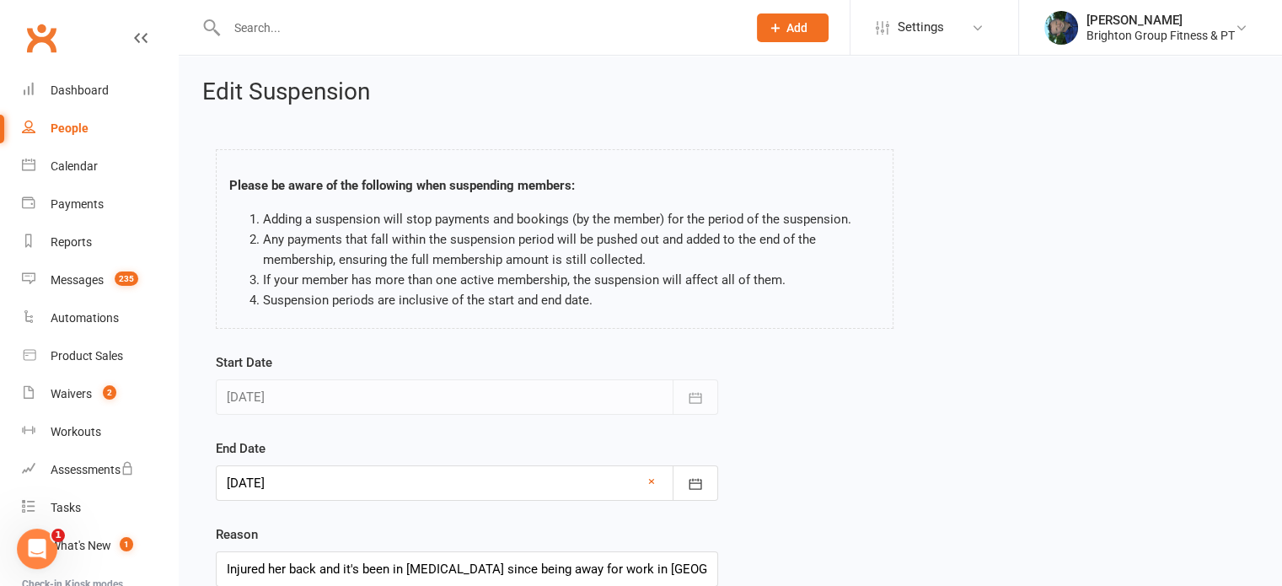
scroll to position [132, 0]
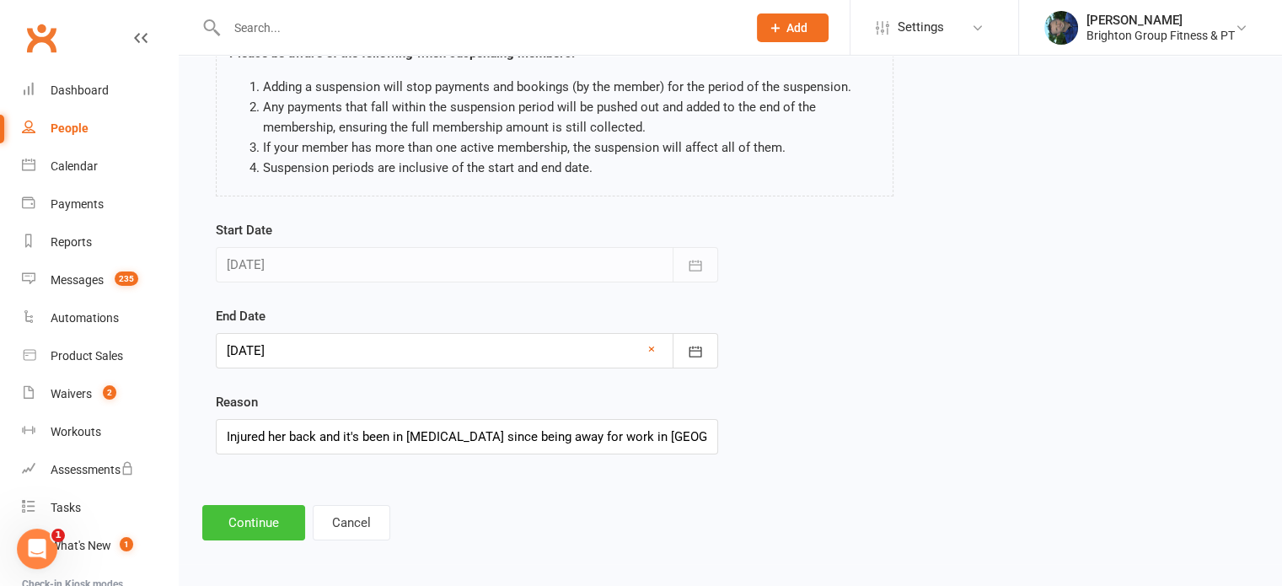
click at [251, 527] on button "Continue" at bounding box center [253, 522] width 103 height 35
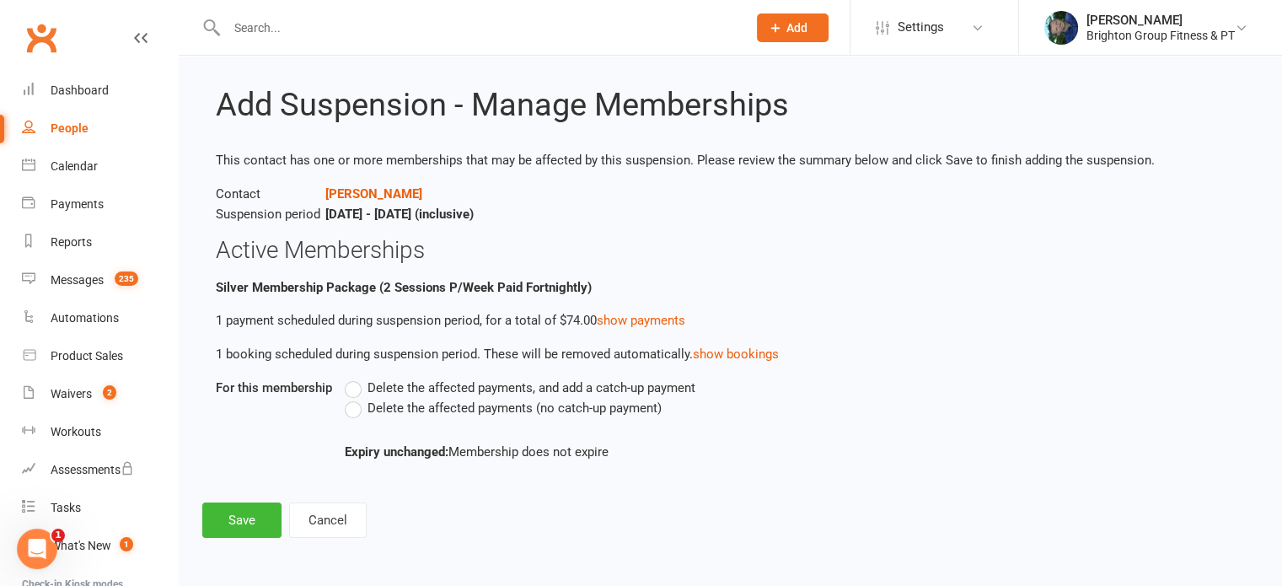
scroll to position [0, 0]
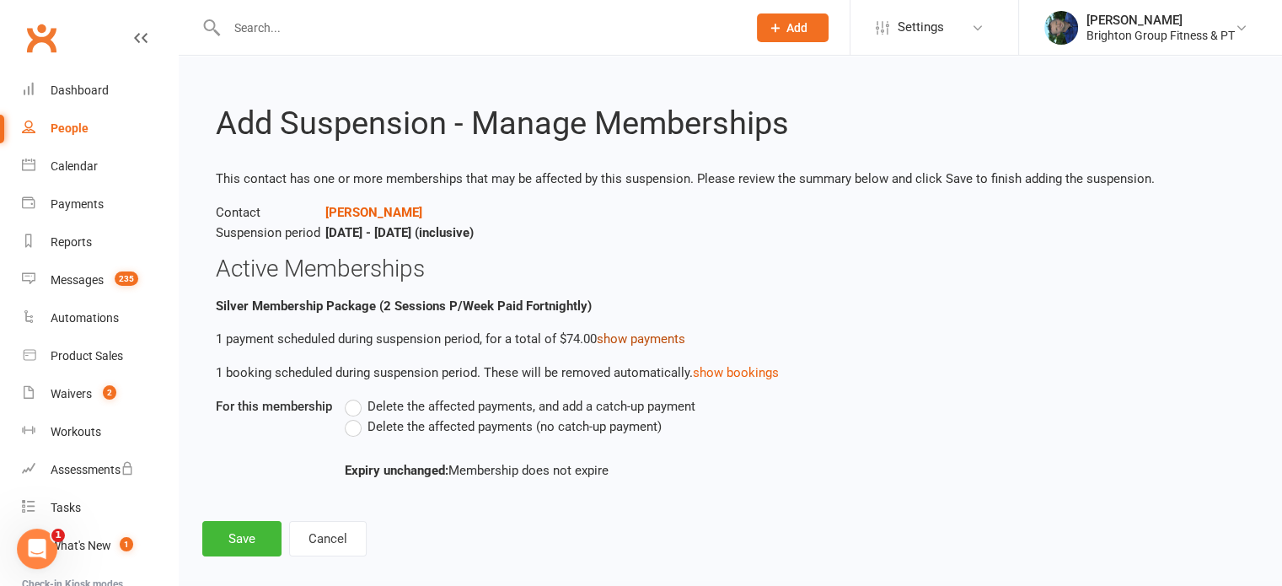
click at [660, 333] on link "show payments" at bounding box center [641, 338] width 89 height 15
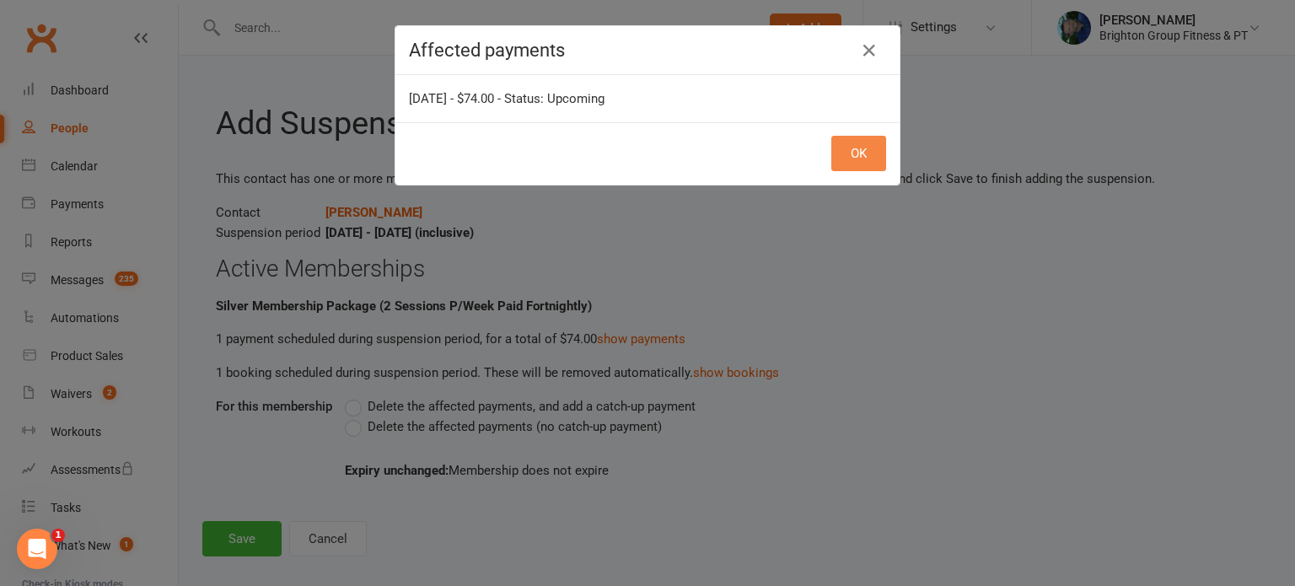
click at [857, 164] on button "OK" at bounding box center [858, 153] width 55 height 35
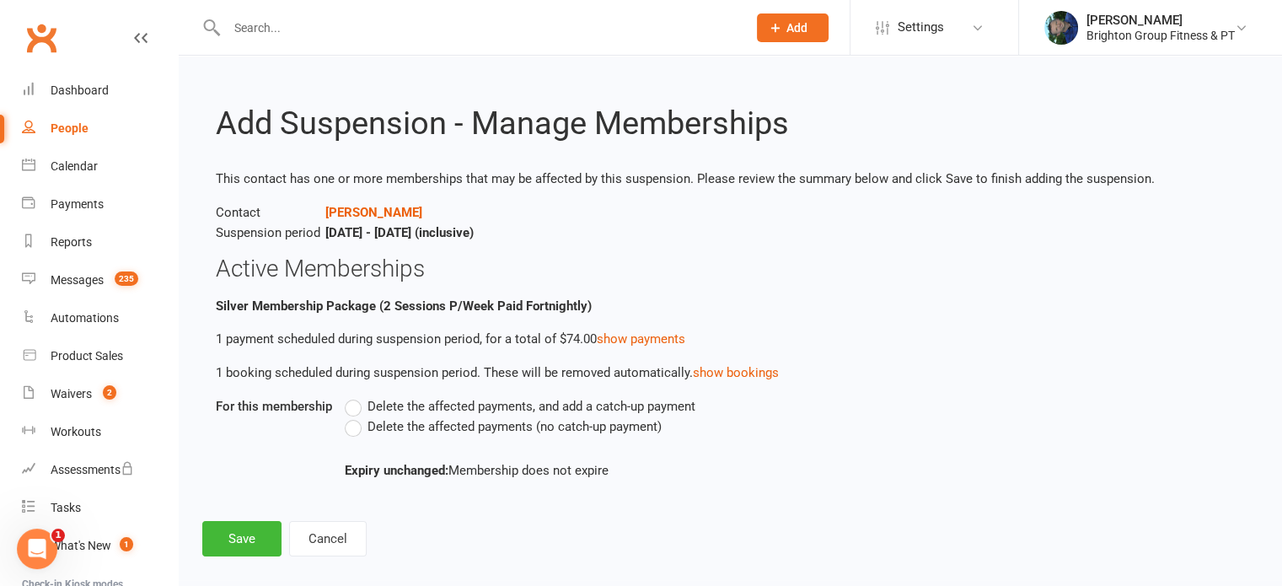
click at [431, 427] on span "Delete the affected payments (no catch-up payment)" at bounding box center [515, 425] width 294 height 18
click at [356, 416] on input "Delete the affected payments (no catch-up payment)" at bounding box center [350, 416] width 11 height 0
click at [535, 408] on span "Delete the affected payments, and add a catch-up payment" at bounding box center [532, 405] width 328 height 18
click at [356, 396] on input "Delete the affected payments, and add a catch-up payment" at bounding box center [350, 396] width 11 height 0
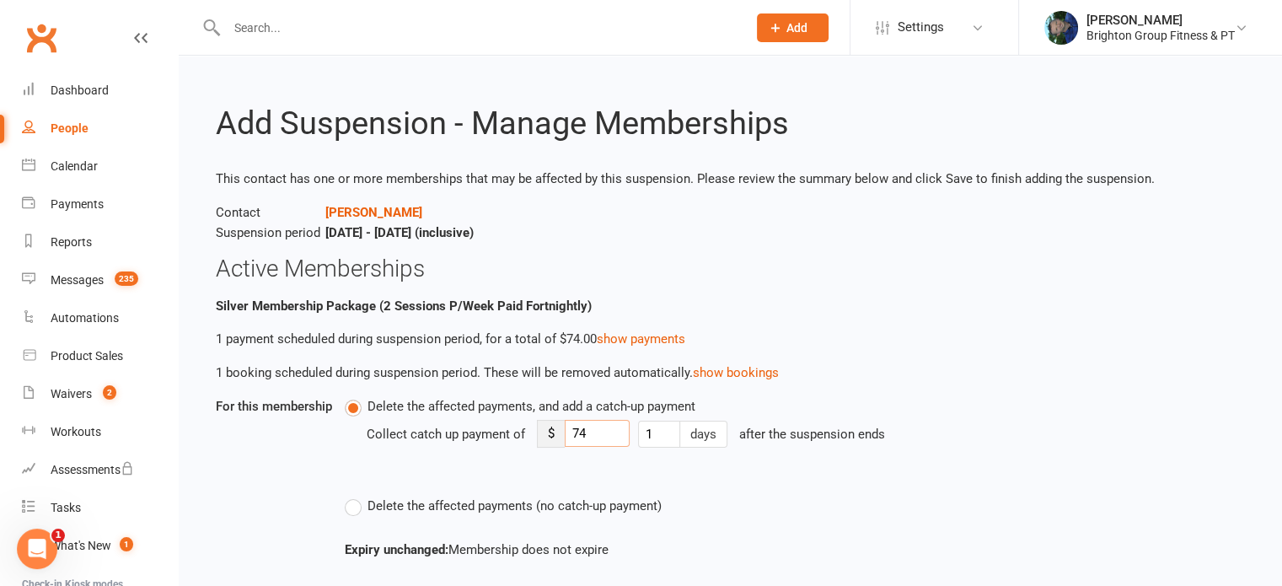
drag, startPoint x: 589, startPoint y: 434, endPoint x: 557, endPoint y: 441, distance: 32.7
click at [557, 441] on div "$ 74" at bounding box center [583, 434] width 93 height 28
type input "37"
click at [916, 485] on div "Delete the affected payments, and add a catch-up payment Collect catch up payme…" at bounding box center [675, 456] width 661 height 120
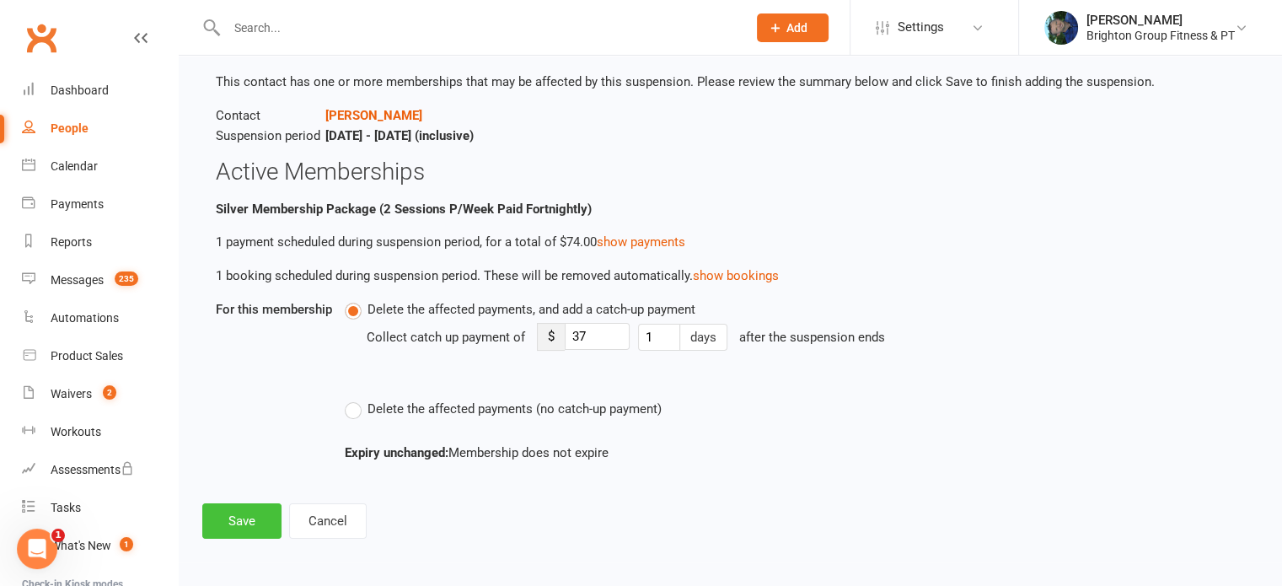
click at [223, 525] on button "Save" at bounding box center [241, 520] width 79 height 35
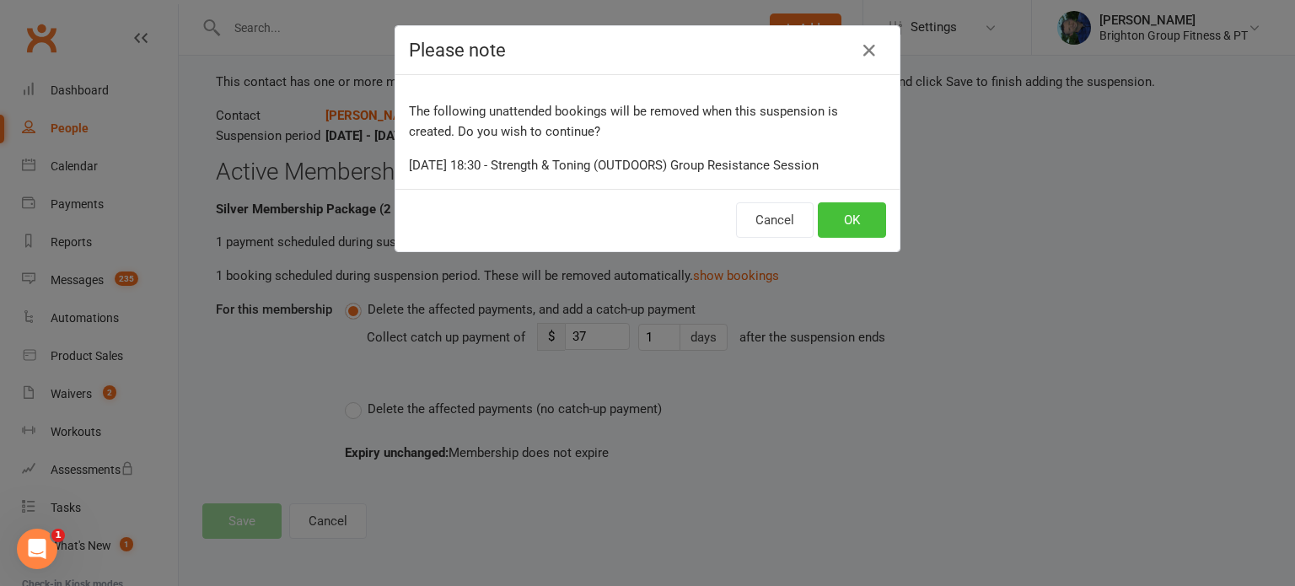
click at [846, 222] on button "OK" at bounding box center [852, 219] width 68 height 35
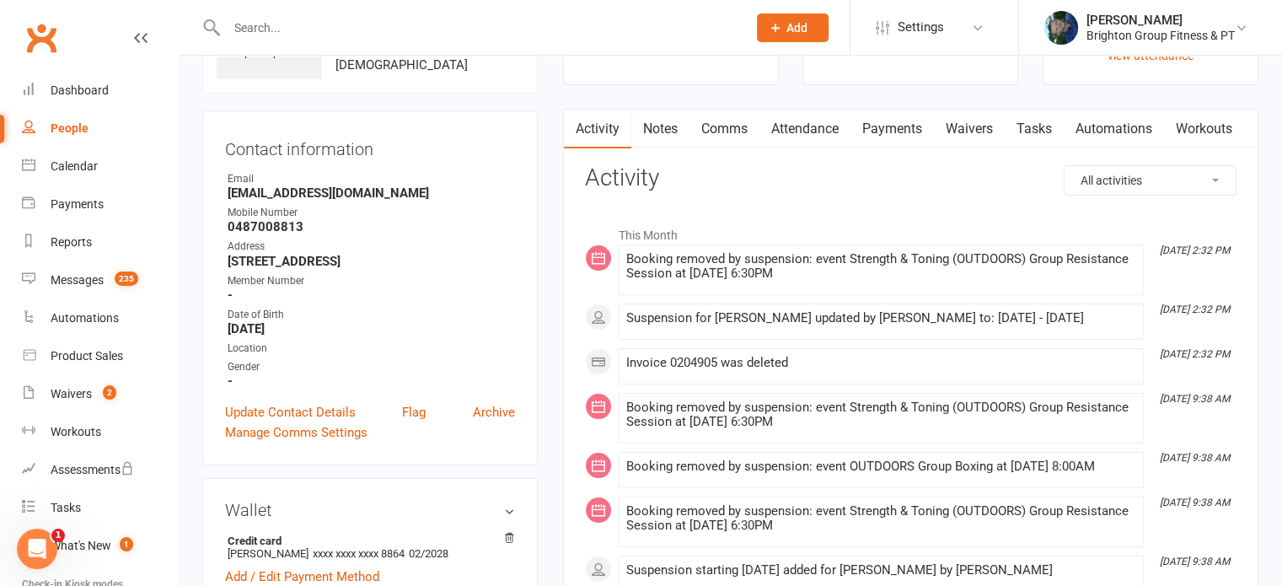
scroll to position [118, 0]
